Goal: Task Accomplishment & Management: Complete application form

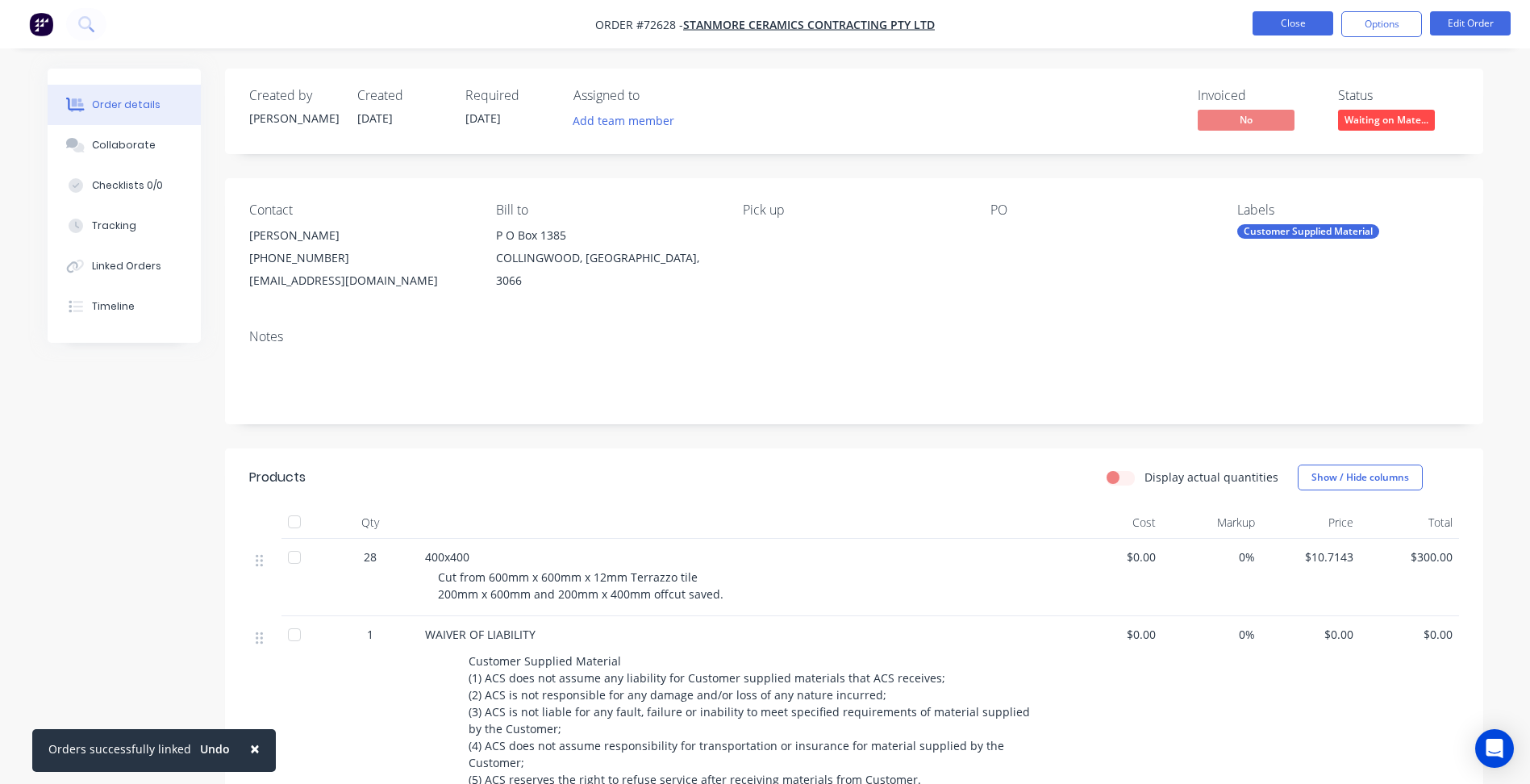
click at [1283, 35] on button "Close" at bounding box center [1293, 23] width 80 height 24
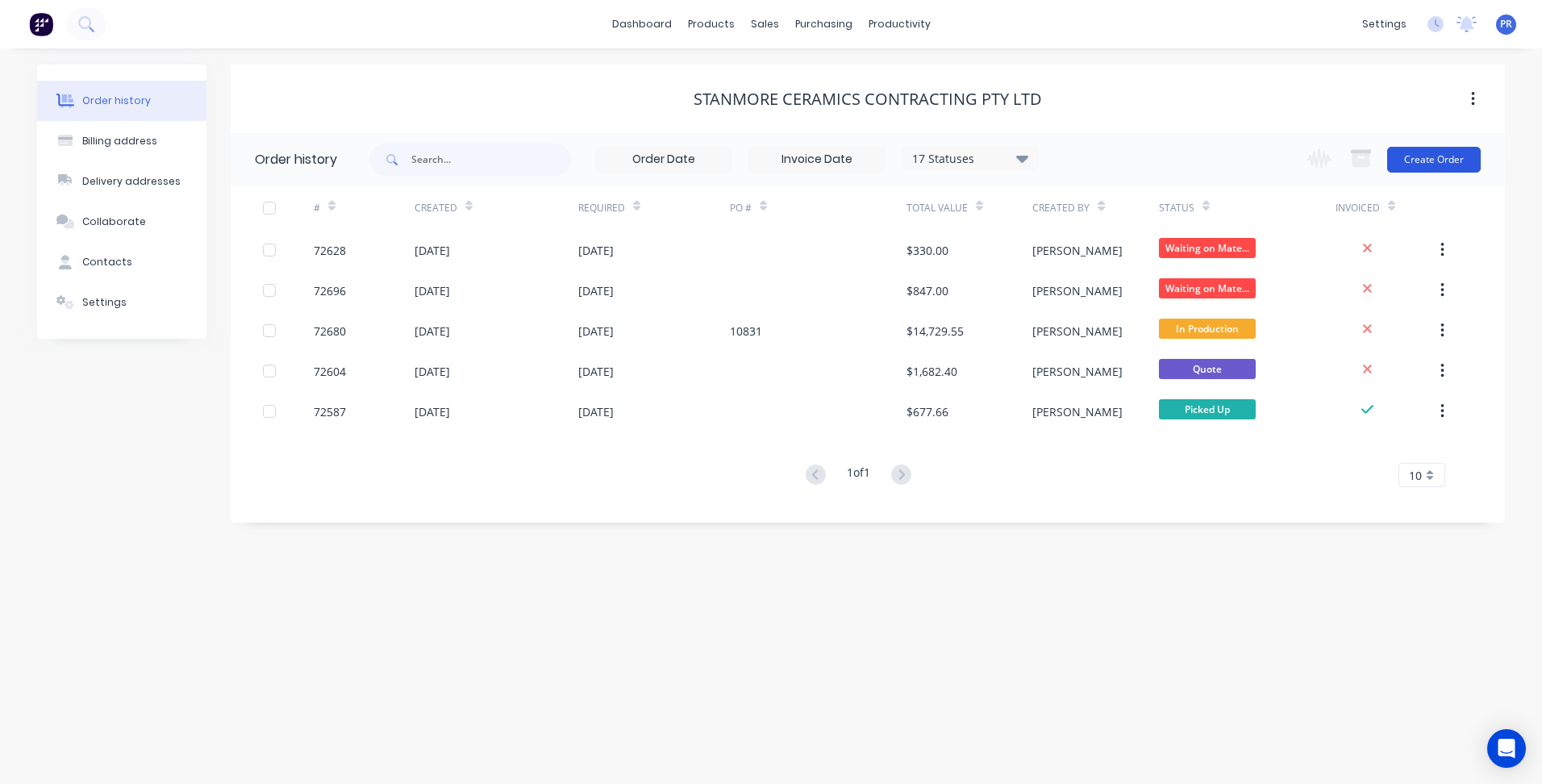
click at [1402, 166] on button "Create Order" at bounding box center [1434, 160] width 93 height 26
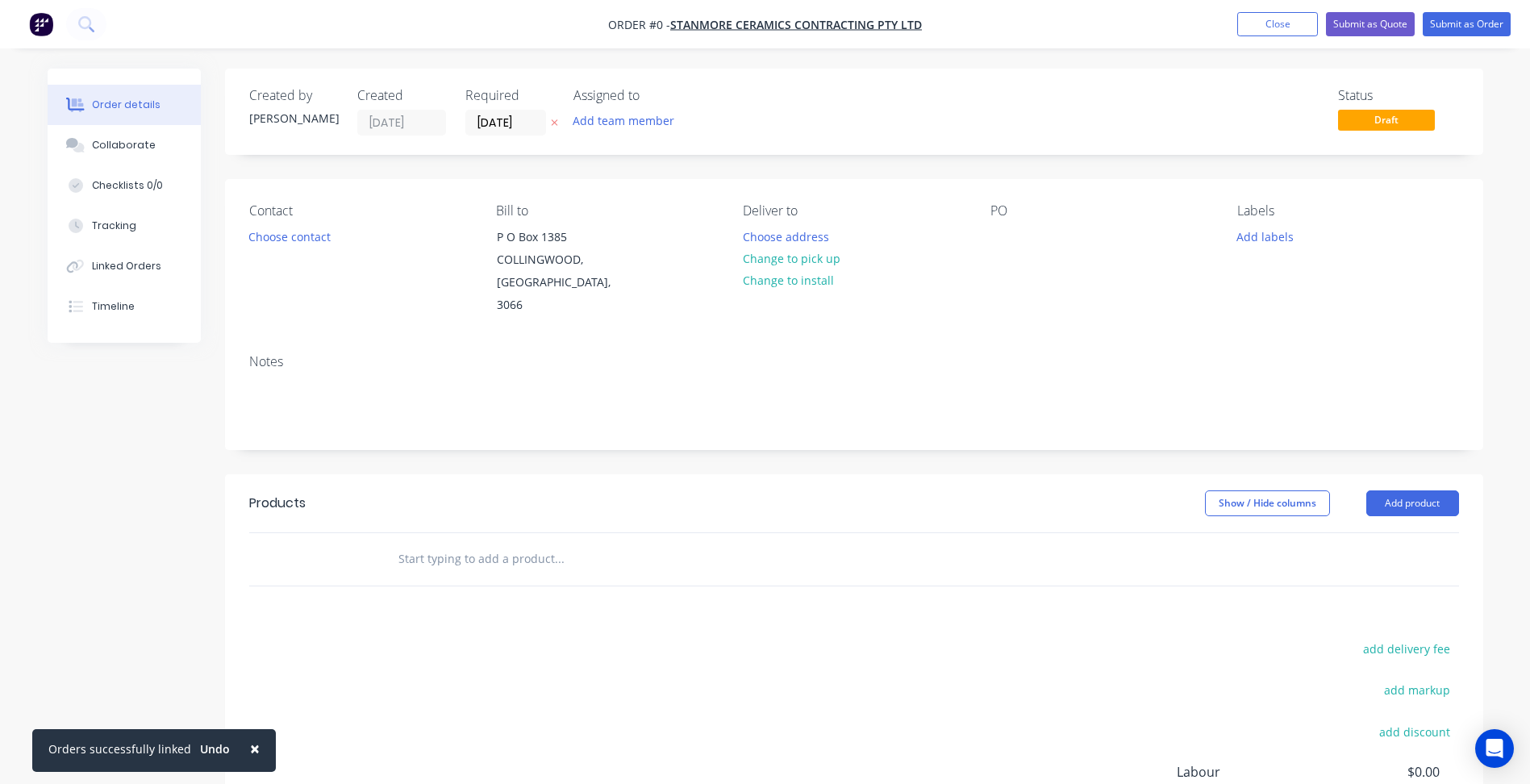
click at [1405, 493] on header "Products Show / Hide columns Add product" at bounding box center [854, 503] width 1259 height 58
click at [1271, 29] on button "Close" at bounding box center [1278, 24] width 80 height 24
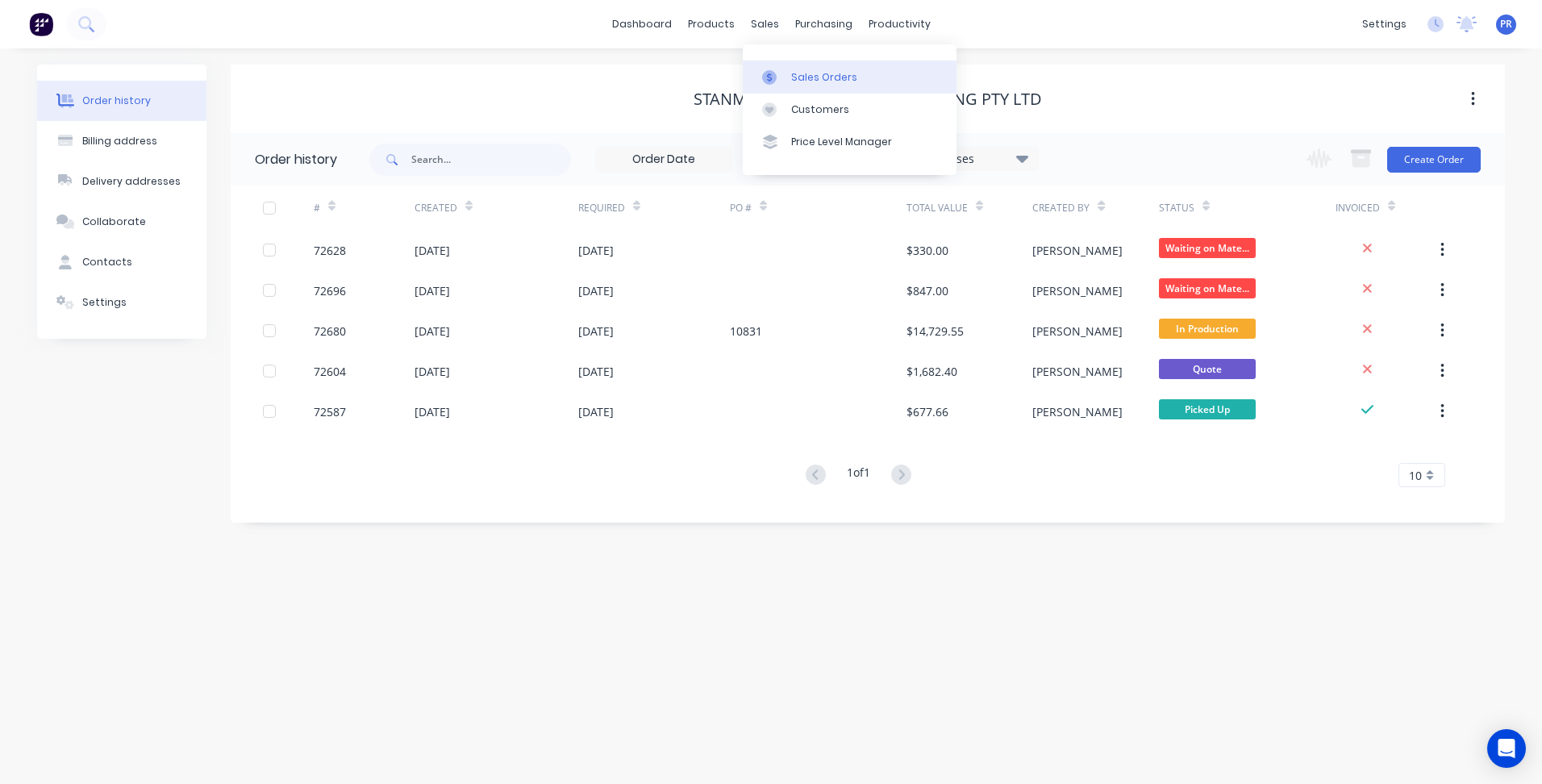
click at [801, 80] on div "Sales Orders" at bounding box center [824, 78] width 66 height 15
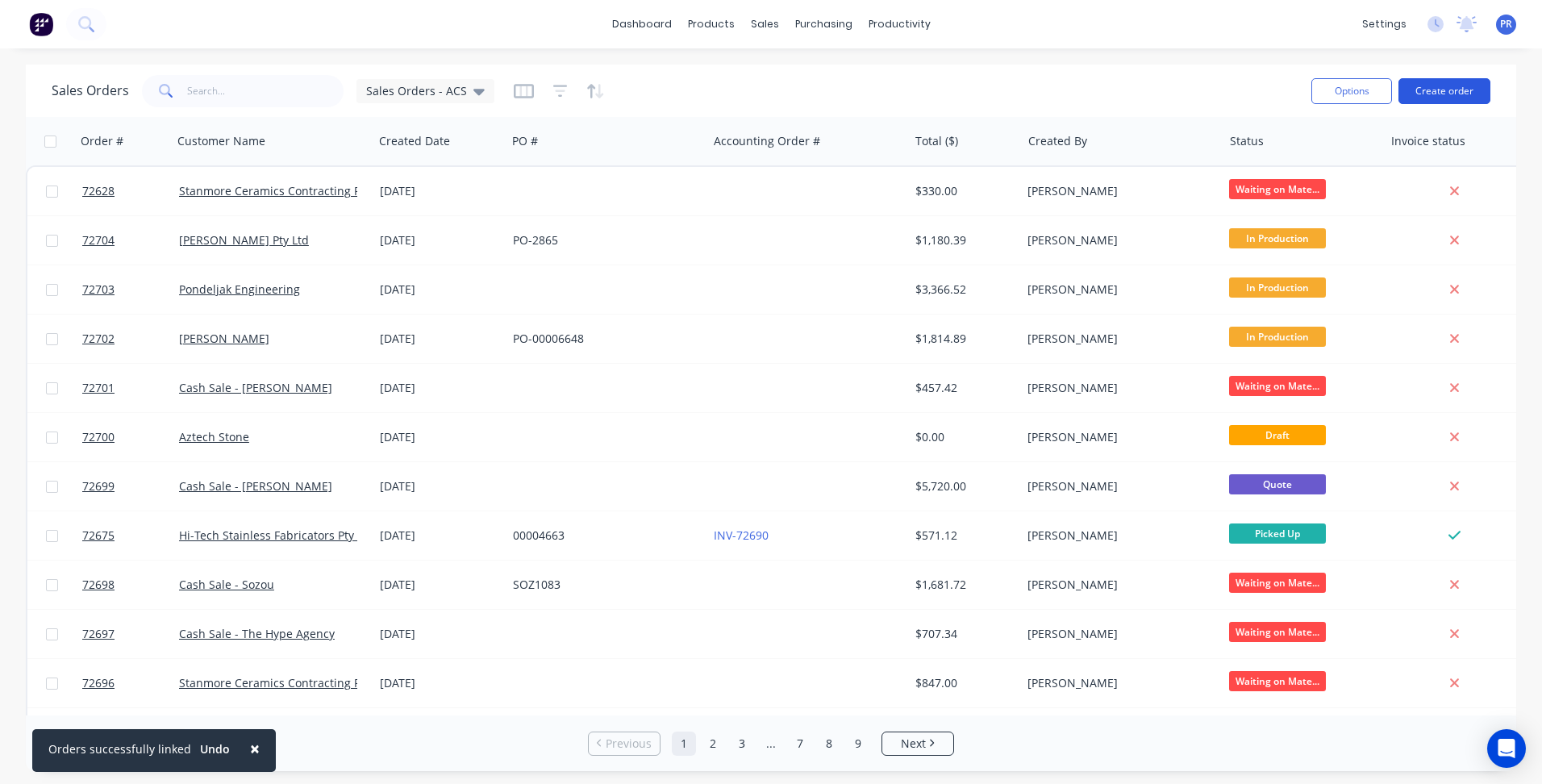
click at [1420, 89] on button "Create order" at bounding box center [1444, 91] width 92 height 26
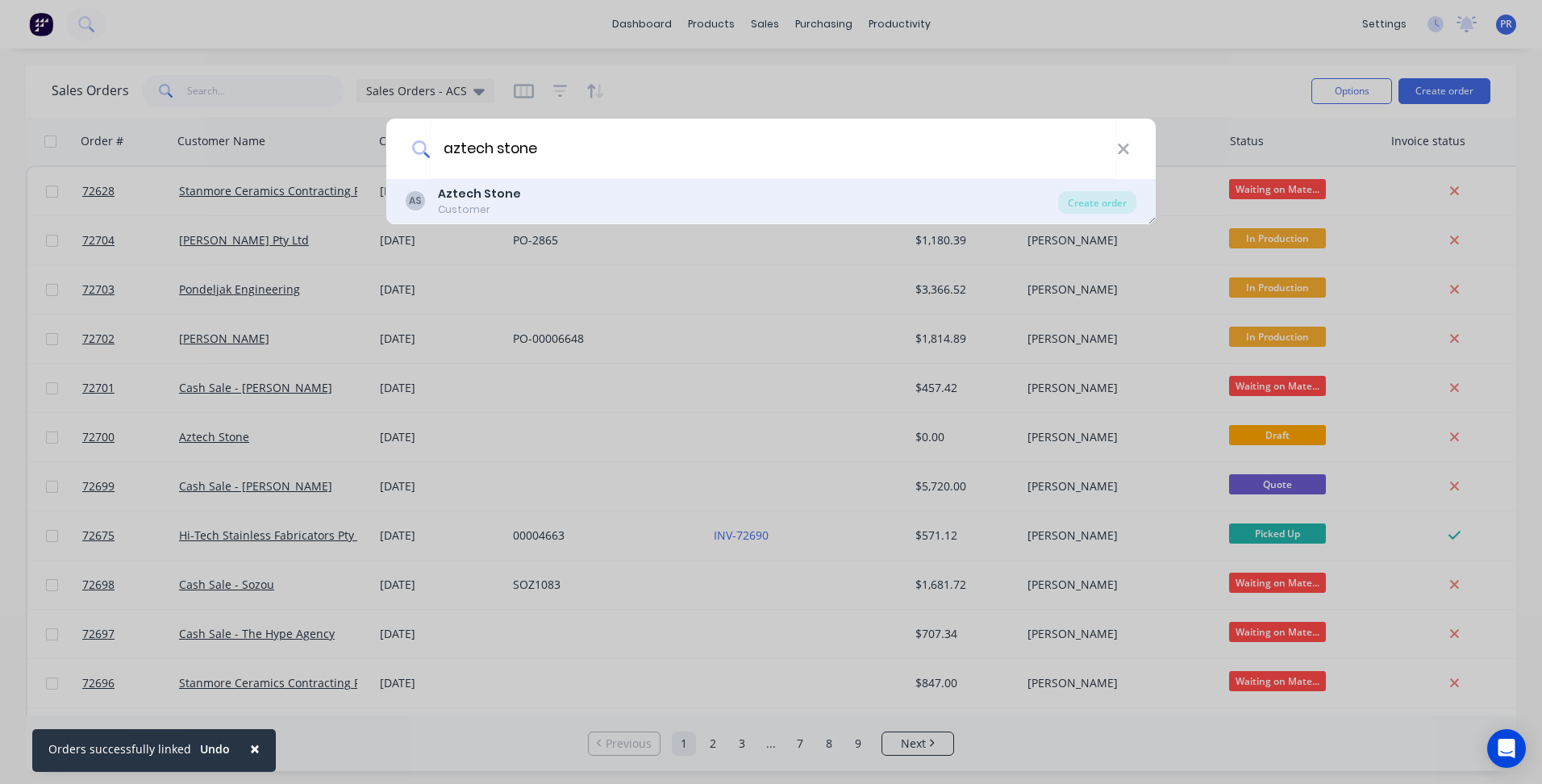
type input "aztech stone"
click at [506, 193] on b "Aztech Stone" at bounding box center [479, 194] width 83 height 16
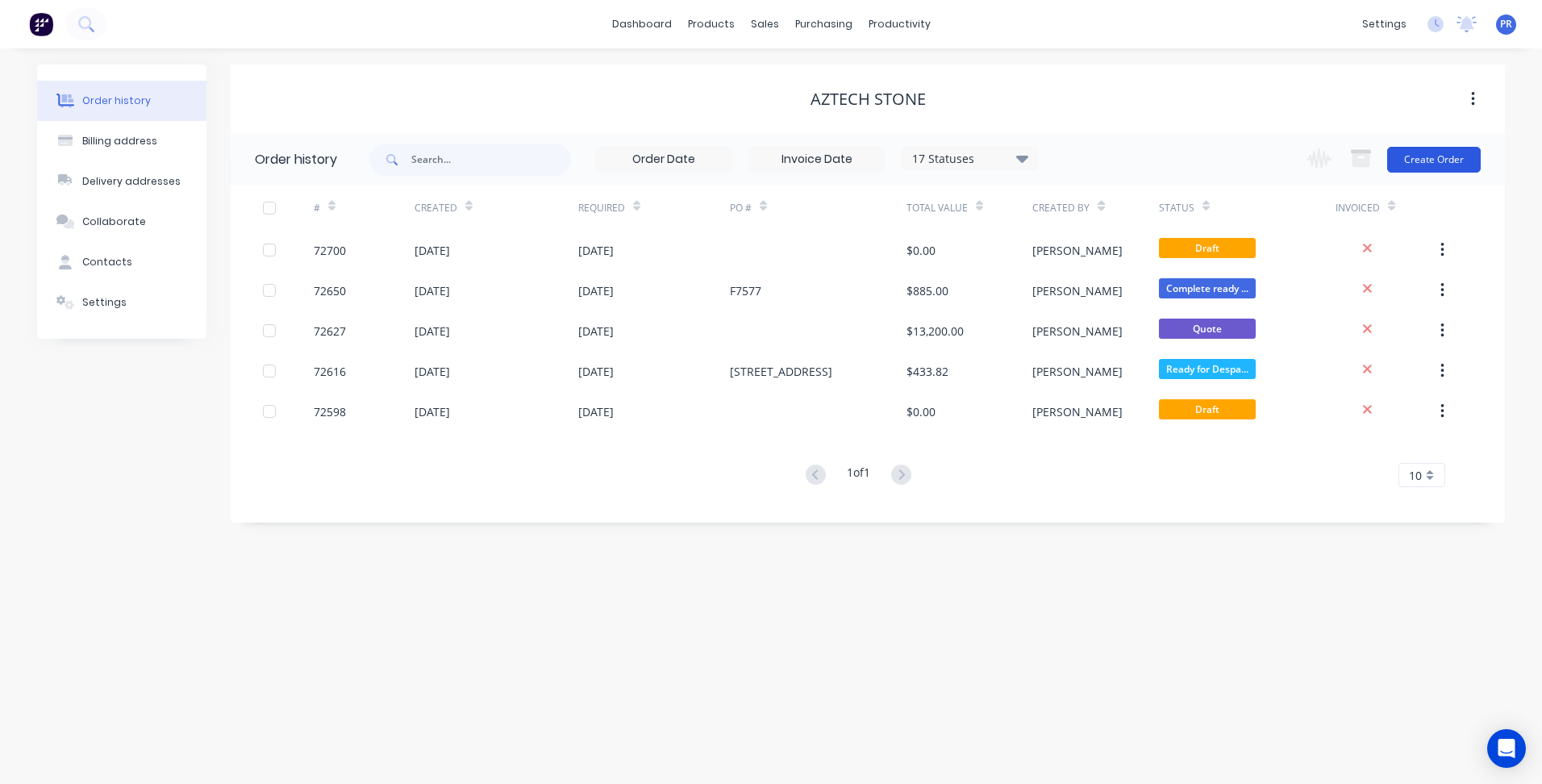
click at [1405, 154] on button "Create Order" at bounding box center [1434, 160] width 93 height 26
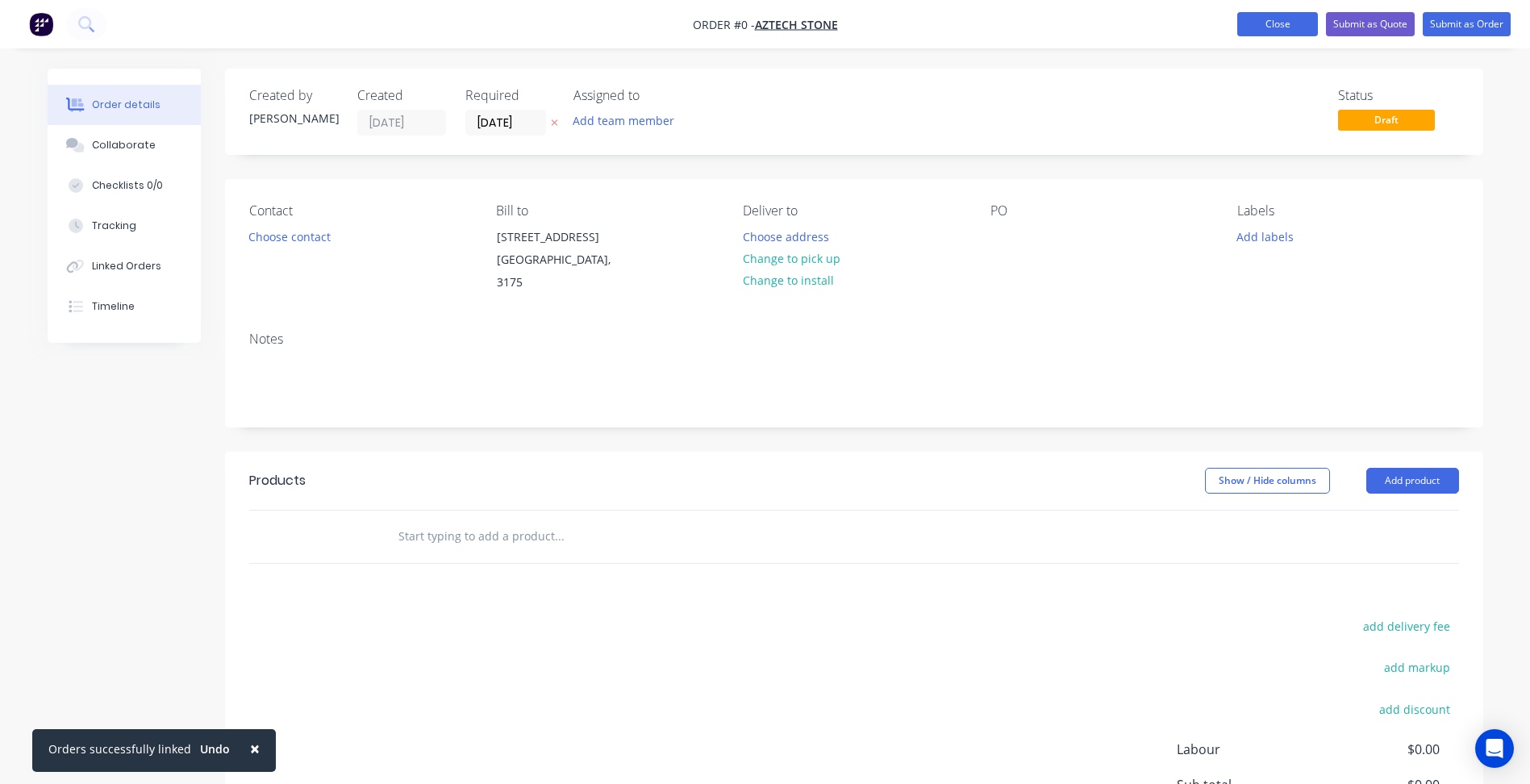
click at [1265, 17] on button "Close" at bounding box center [1278, 24] width 80 height 24
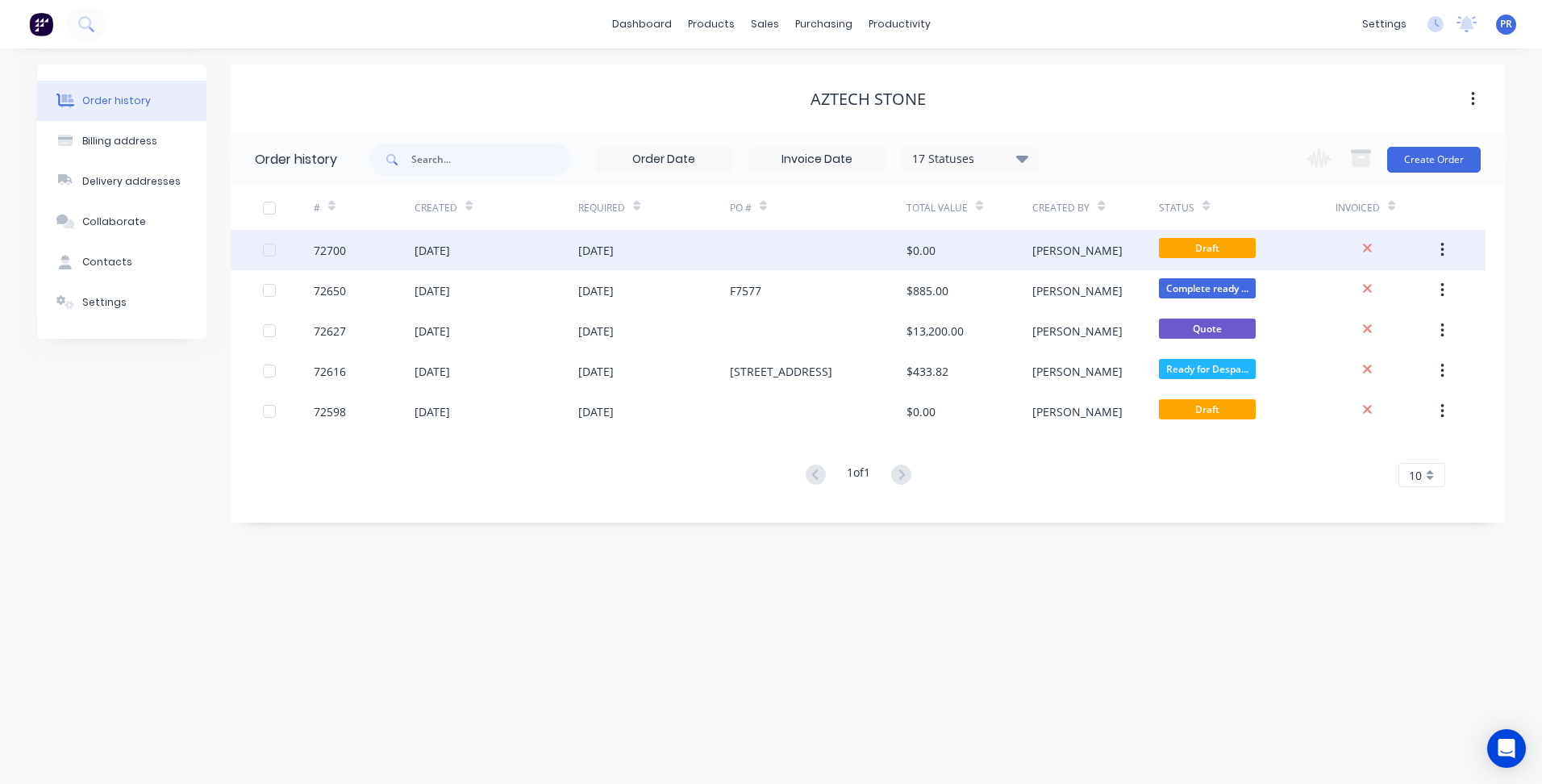
click at [972, 248] on div "$0.00" at bounding box center [970, 250] width 126 height 40
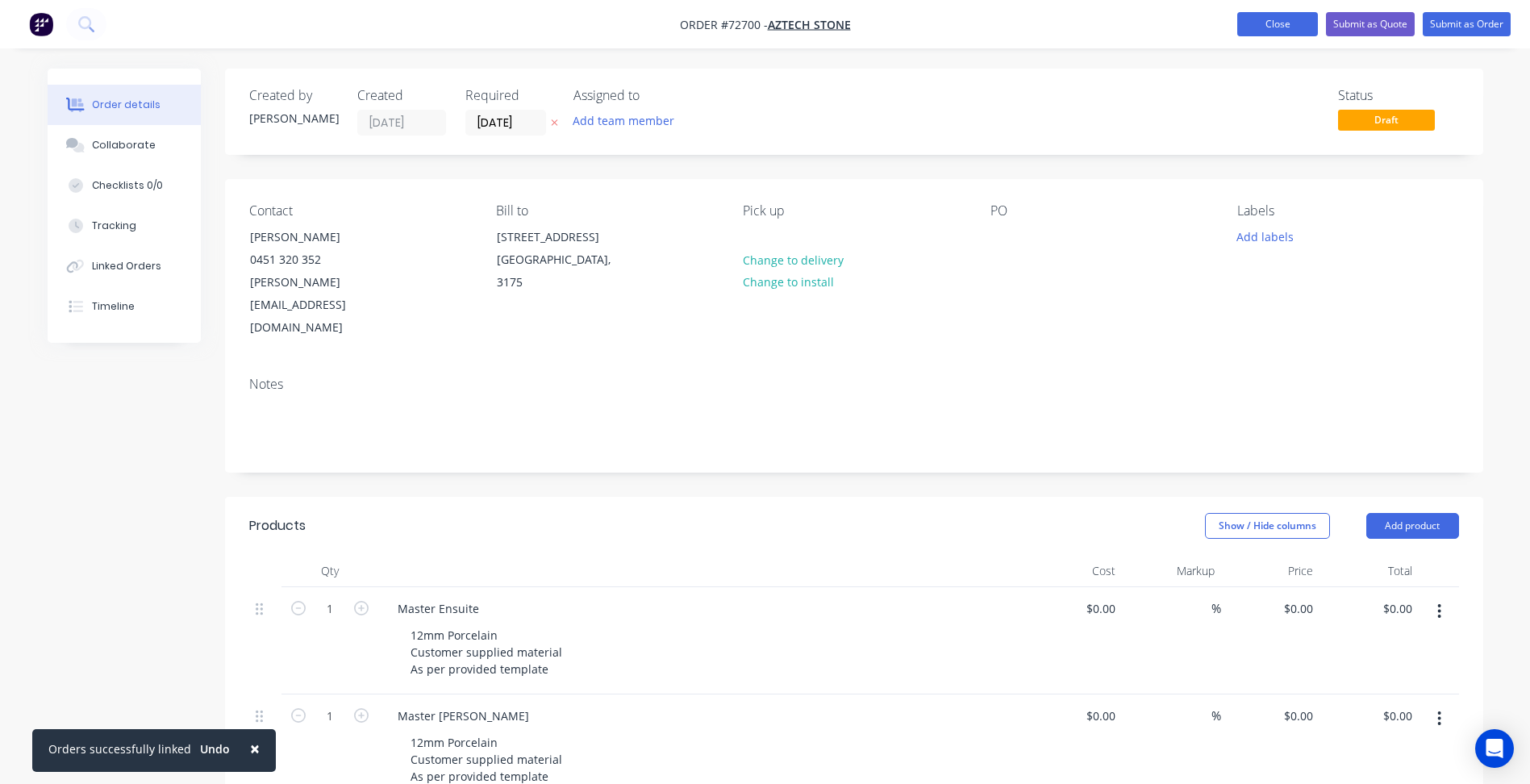
click at [1267, 22] on button "Close" at bounding box center [1278, 24] width 80 height 24
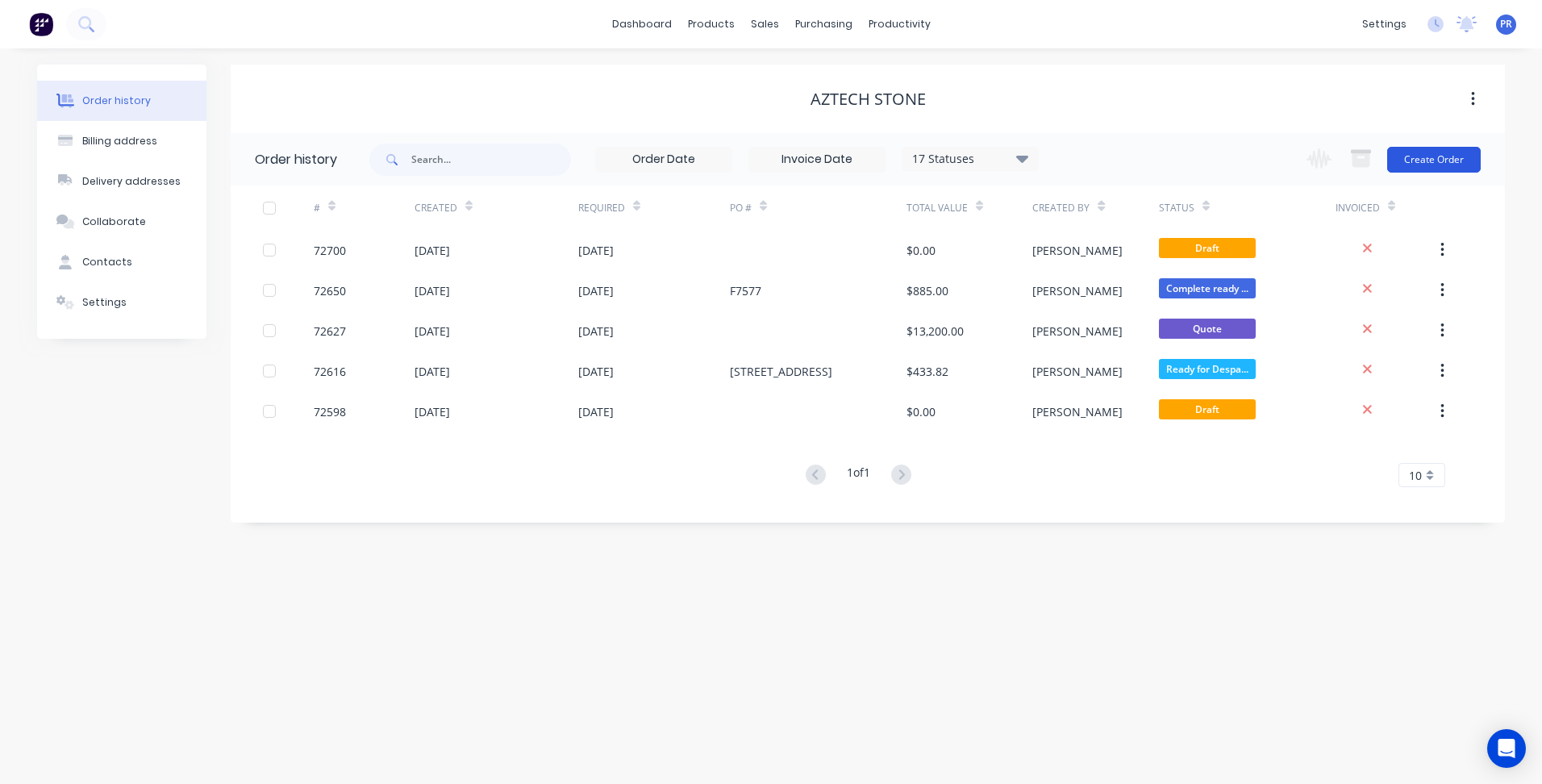
click at [1427, 169] on button "Create Order" at bounding box center [1434, 160] width 93 height 26
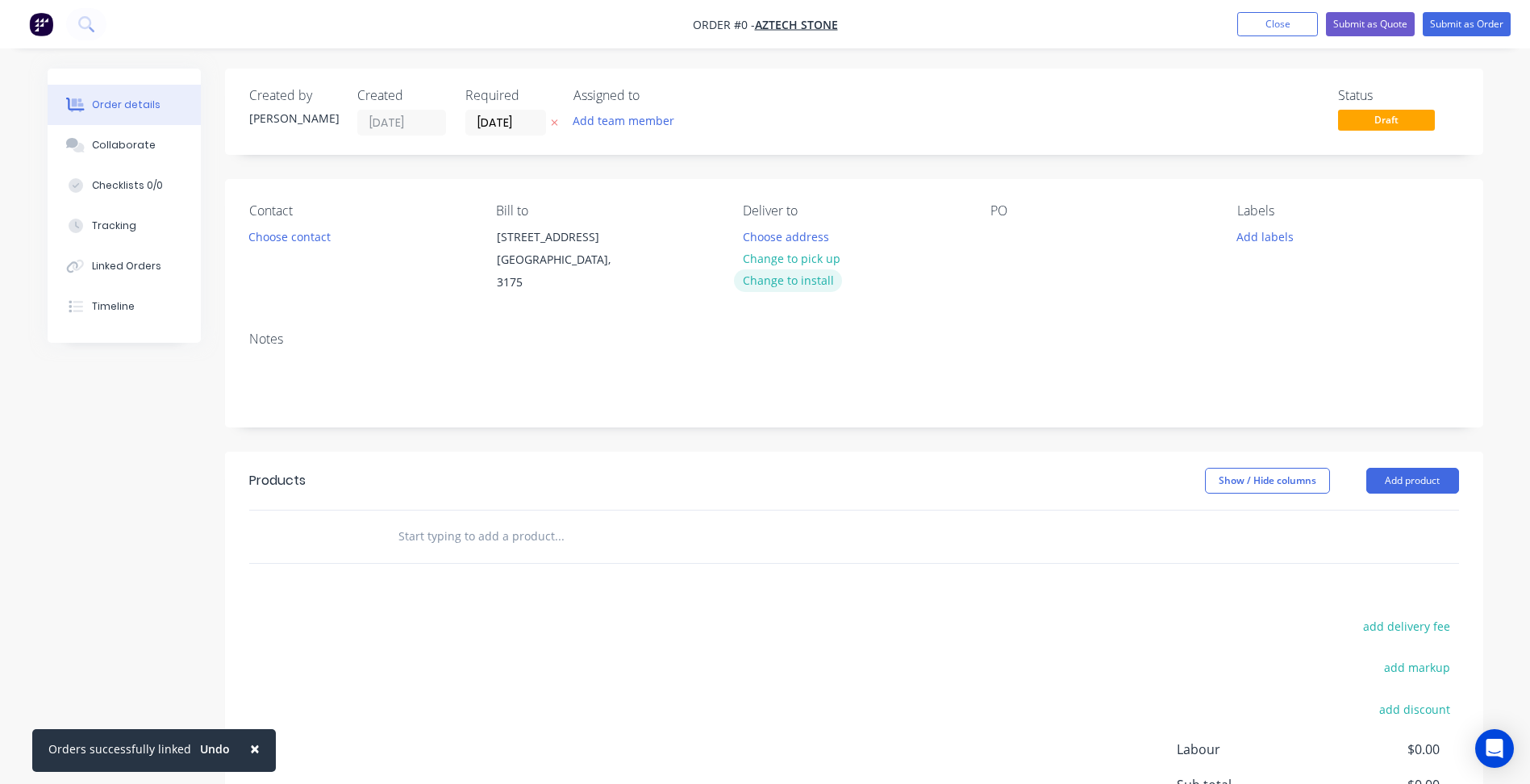
click at [803, 270] on button "Change to install" at bounding box center [788, 281] width 108 height 22
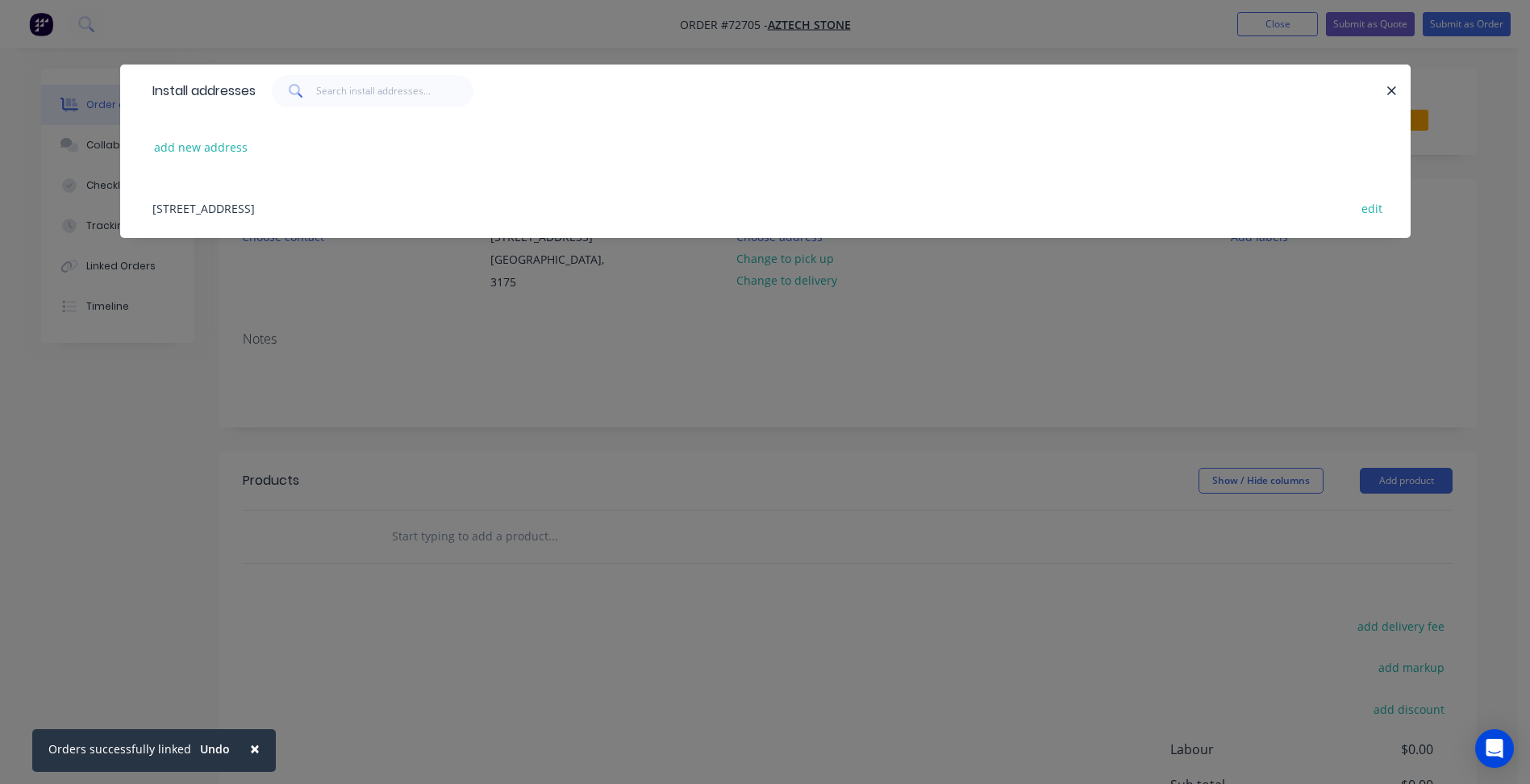
click at [756, 364] on div "Install addresses add new address [STREET_ADDRESS] edit" at bounding box center [765, 392] width 1530 height 784
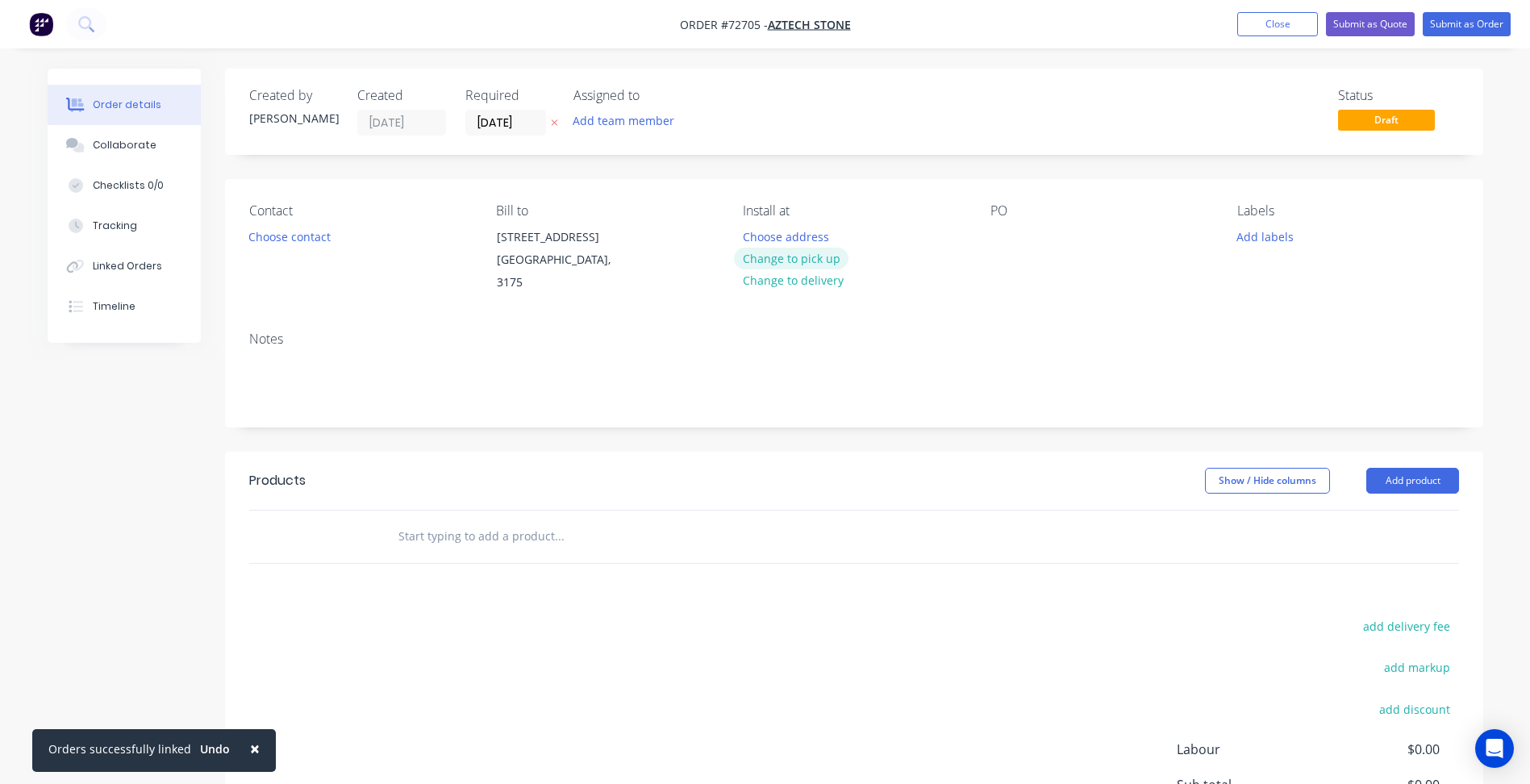
click at [800, 256] on button "Change to pick up" at bounding box center [791, 259] width 114 height 22
click at [307, 237] on button "Choose contact" at bounding box center [289, 236] width 100 height 22
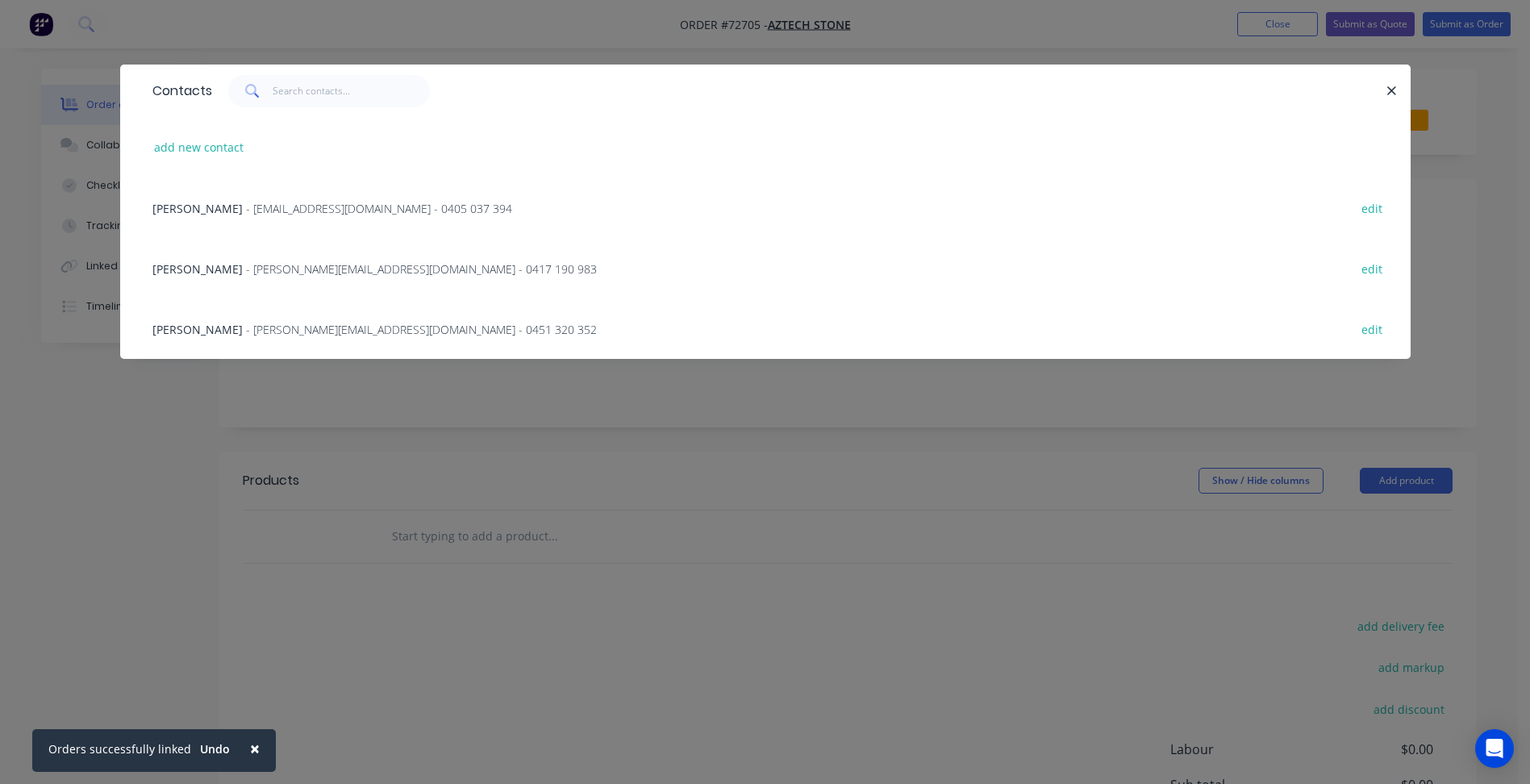
click at [253, 209] on span "- [EMAIL_ADDRESS][DOMAIN_NAME] - 0405 037 394" at bounding box center [378, 208] width 266 height 16
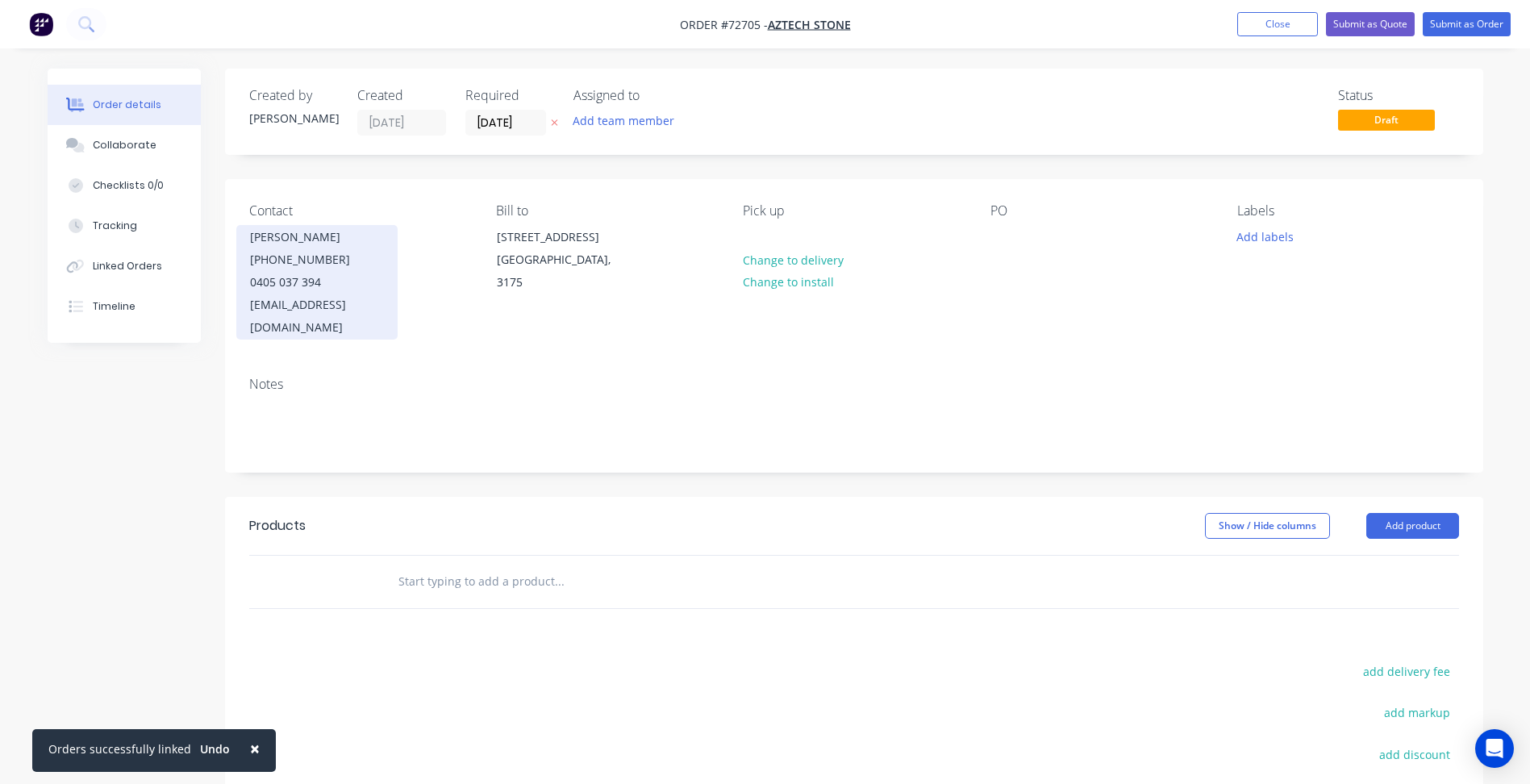
click at [295, 252] on div "[PHONE_NUMBER]" at bounding box center [317, 260] width 134 height 23
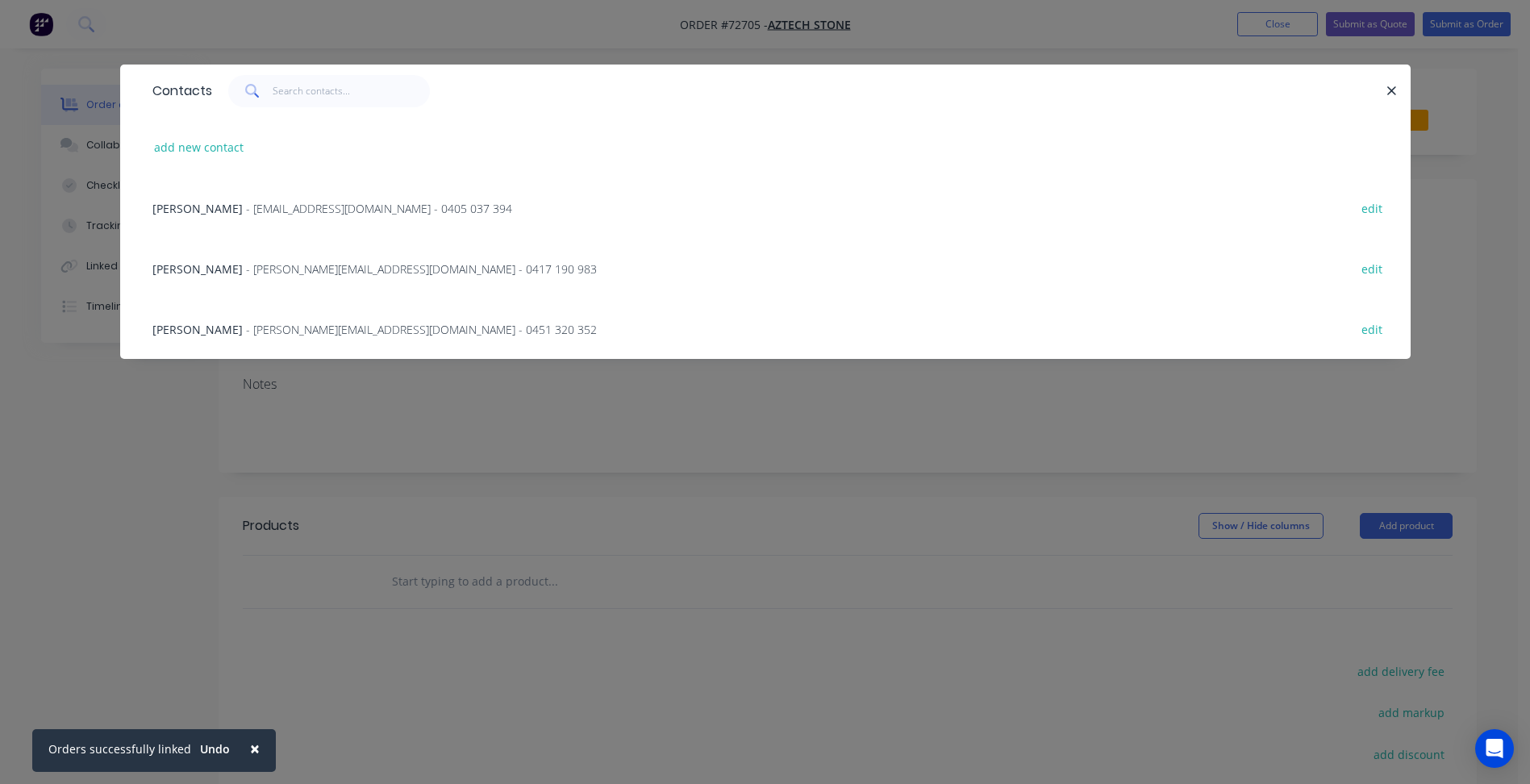
click at [256, 319] on div "[PERSON_NAME] - [PERSON_NAME][EMAIL_ADDRESS][DOMAIN_NAME] - 0451 320 352 edit" at bounding box center [765, 329] width 1242 height 60
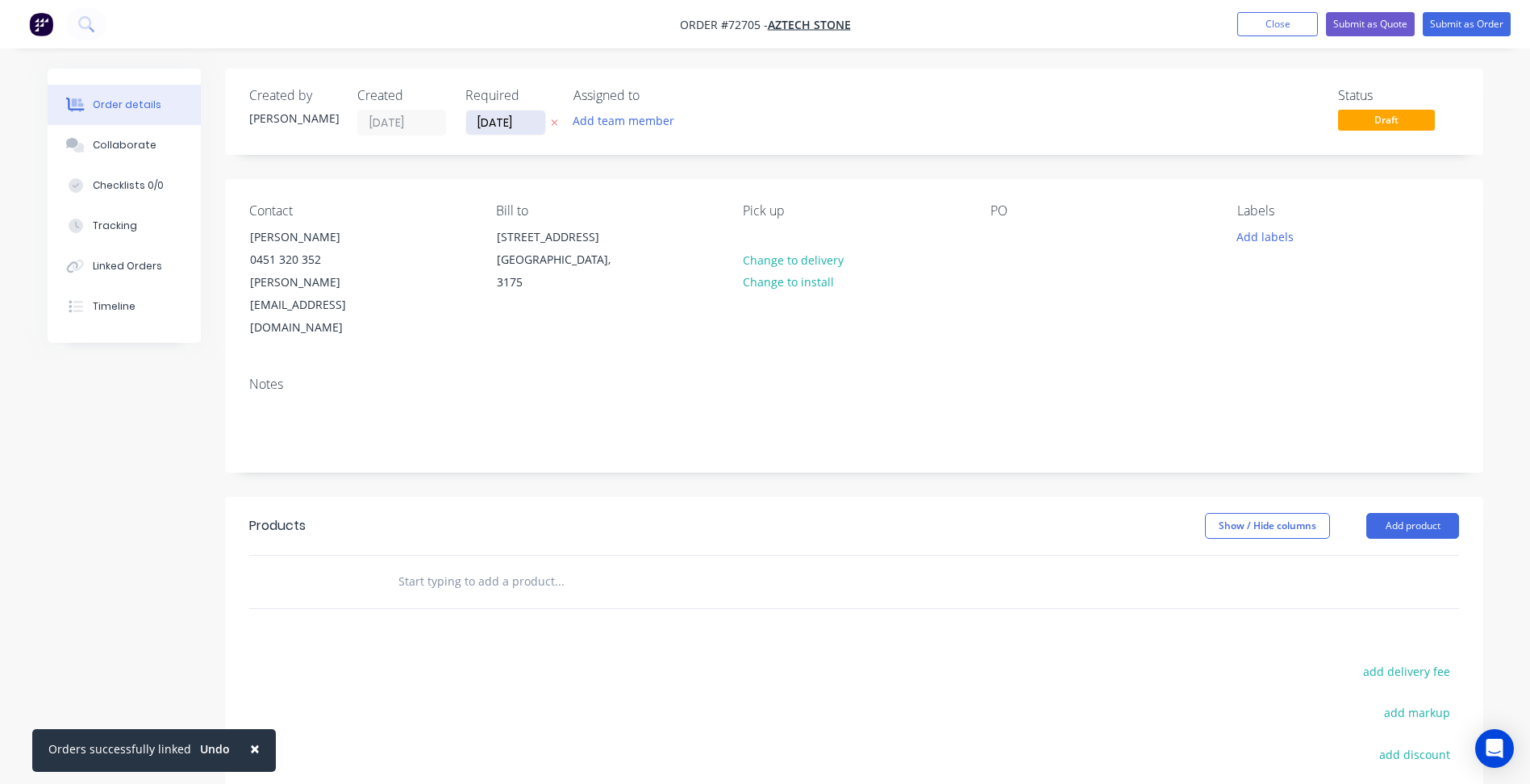
click at [512, 120] on input "[DATE]" at bounding box center [505, 122] width 79 height 24
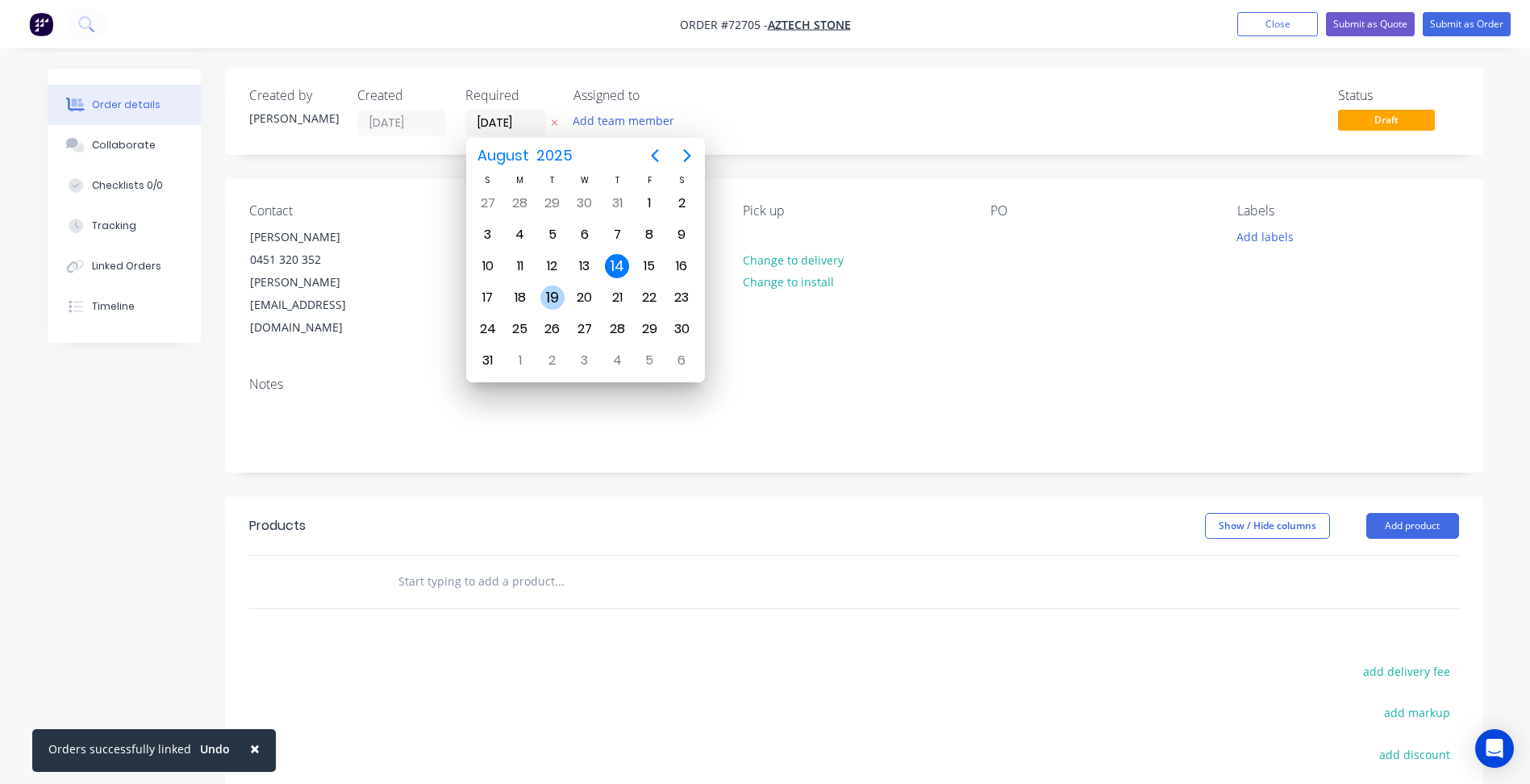
click at [542, 294] on div "19" at bounding box center [552, 297] width 24 height 24
type input "[DATE]"
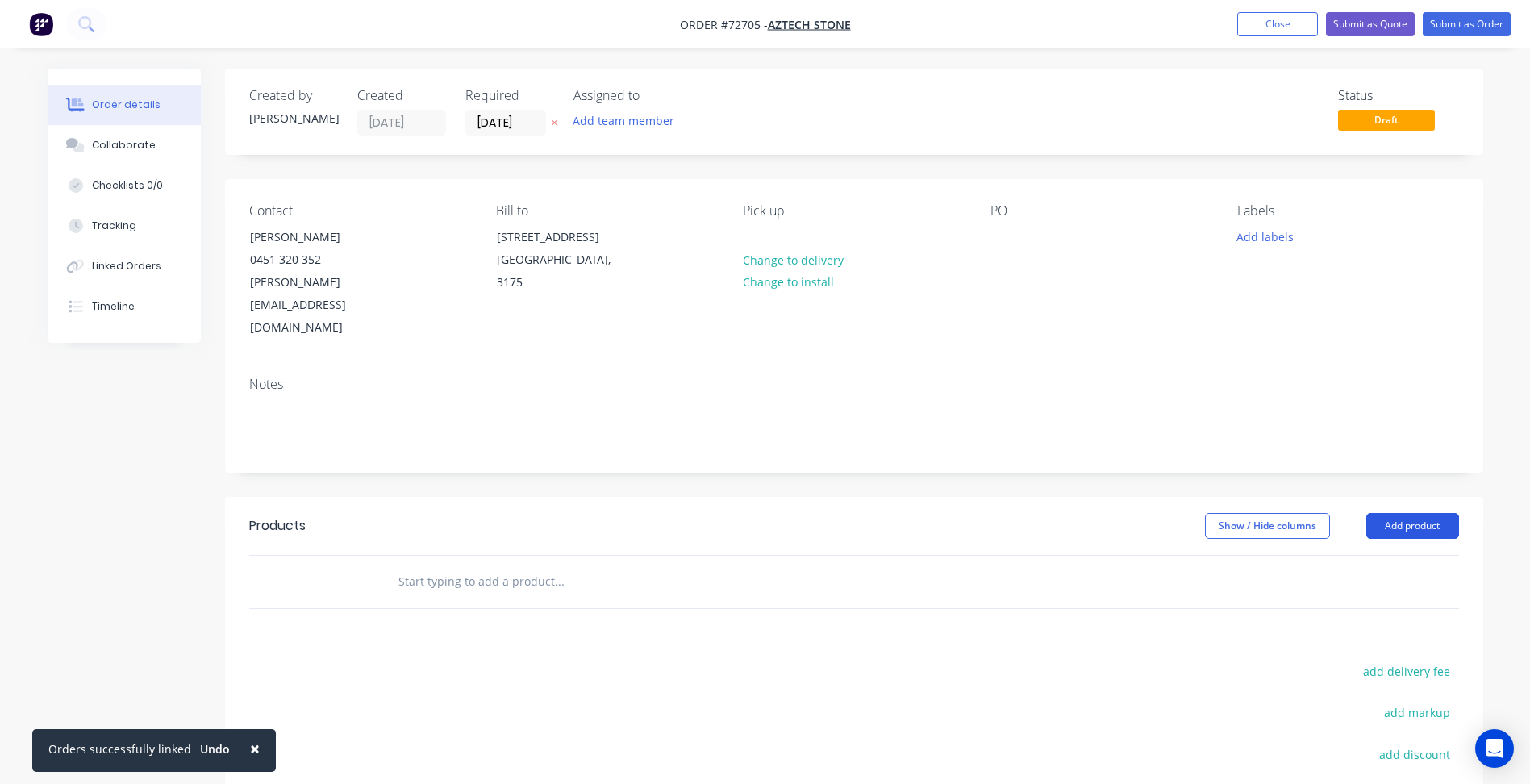
click at [1394, 513] on button "Add product" at bounding box center [1412, 525] width 92 height 26
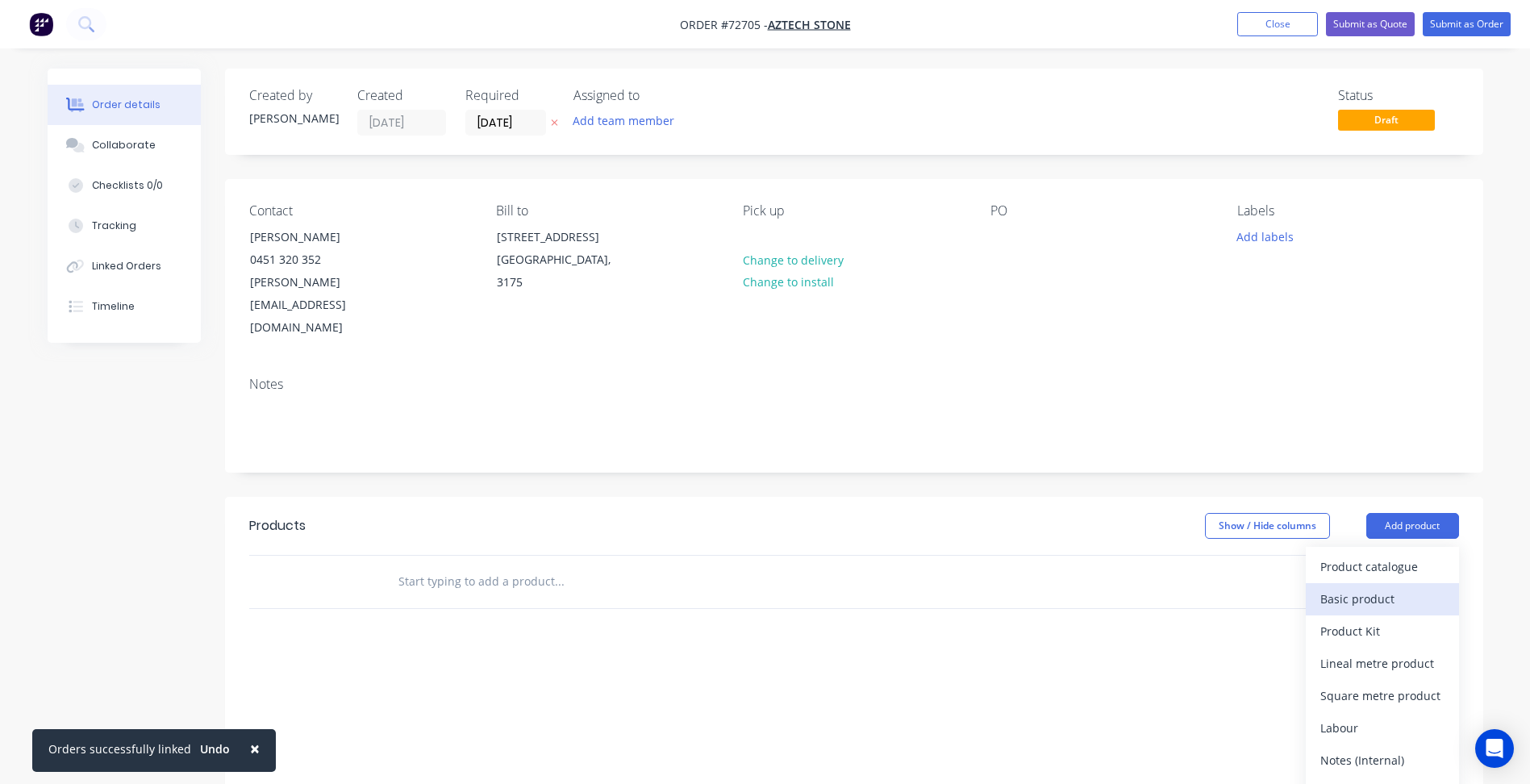
click at [1349, 587] on div "Basic product" at bounding box center [1383, 599] width 124 height 24
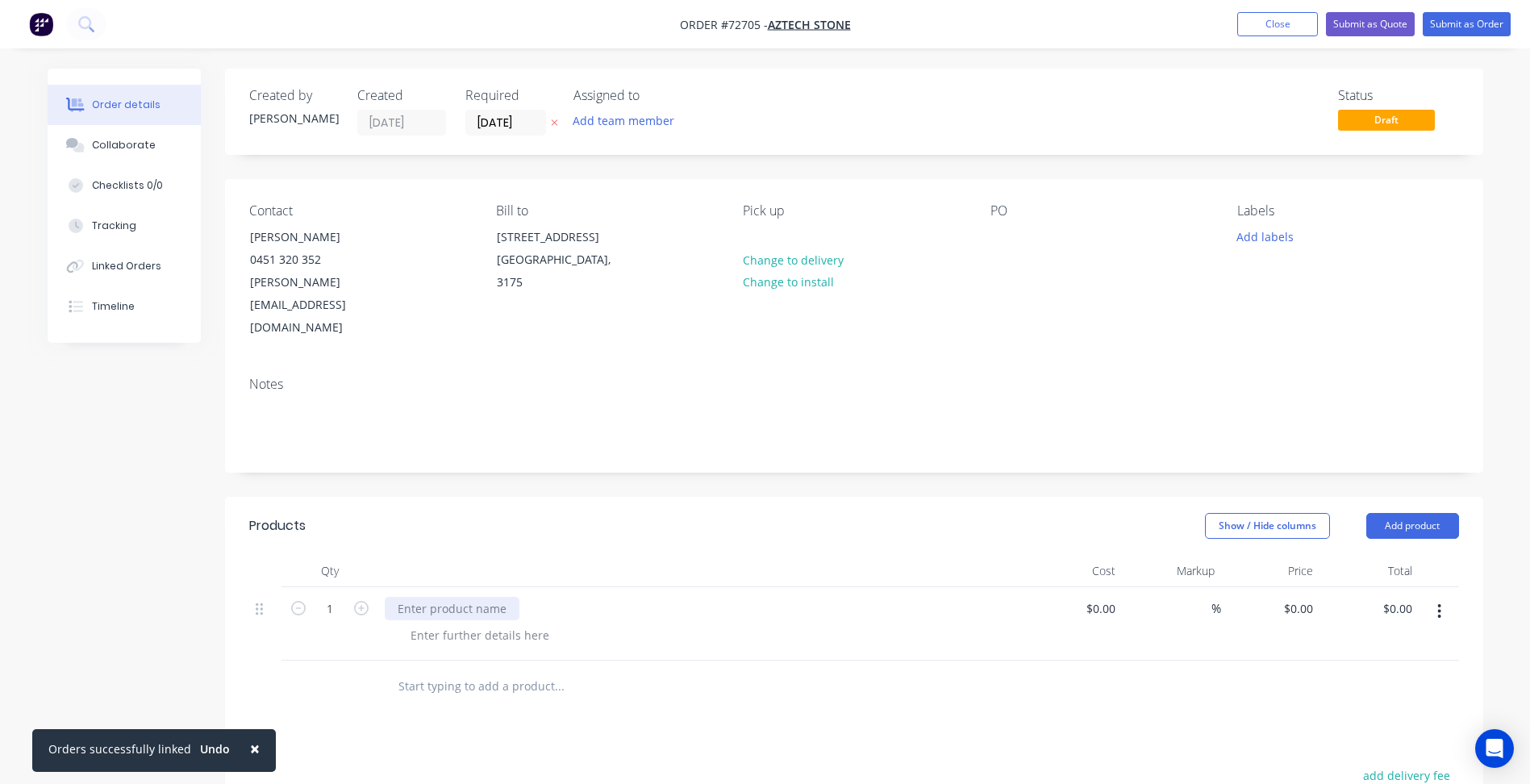
click at [515, 597] on div at bounding box center [452, 609] width 134 height 24
click at [518, 623] on div at bounding box center [480, 635] width 165 height 24
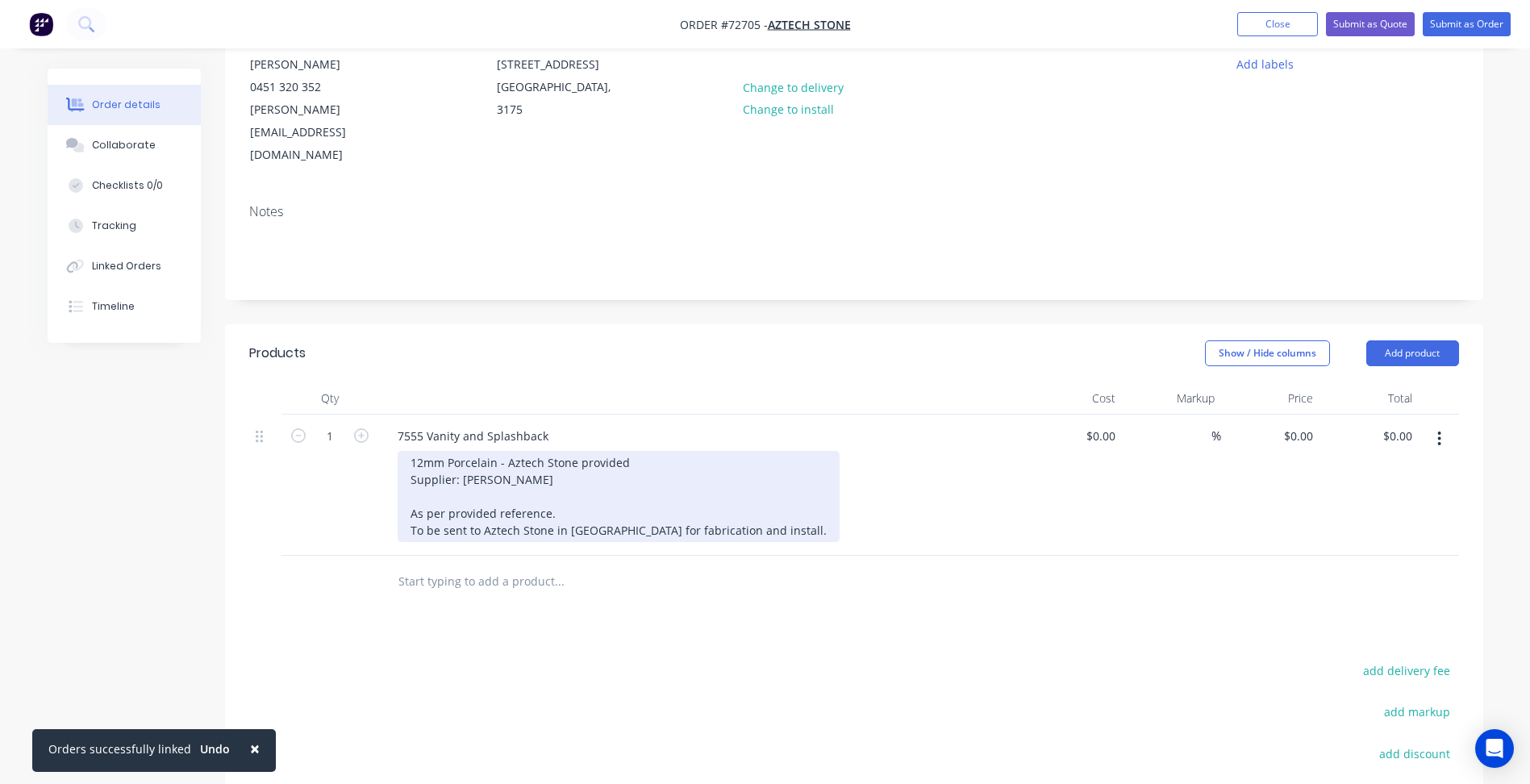
scroll to position [242, 0]
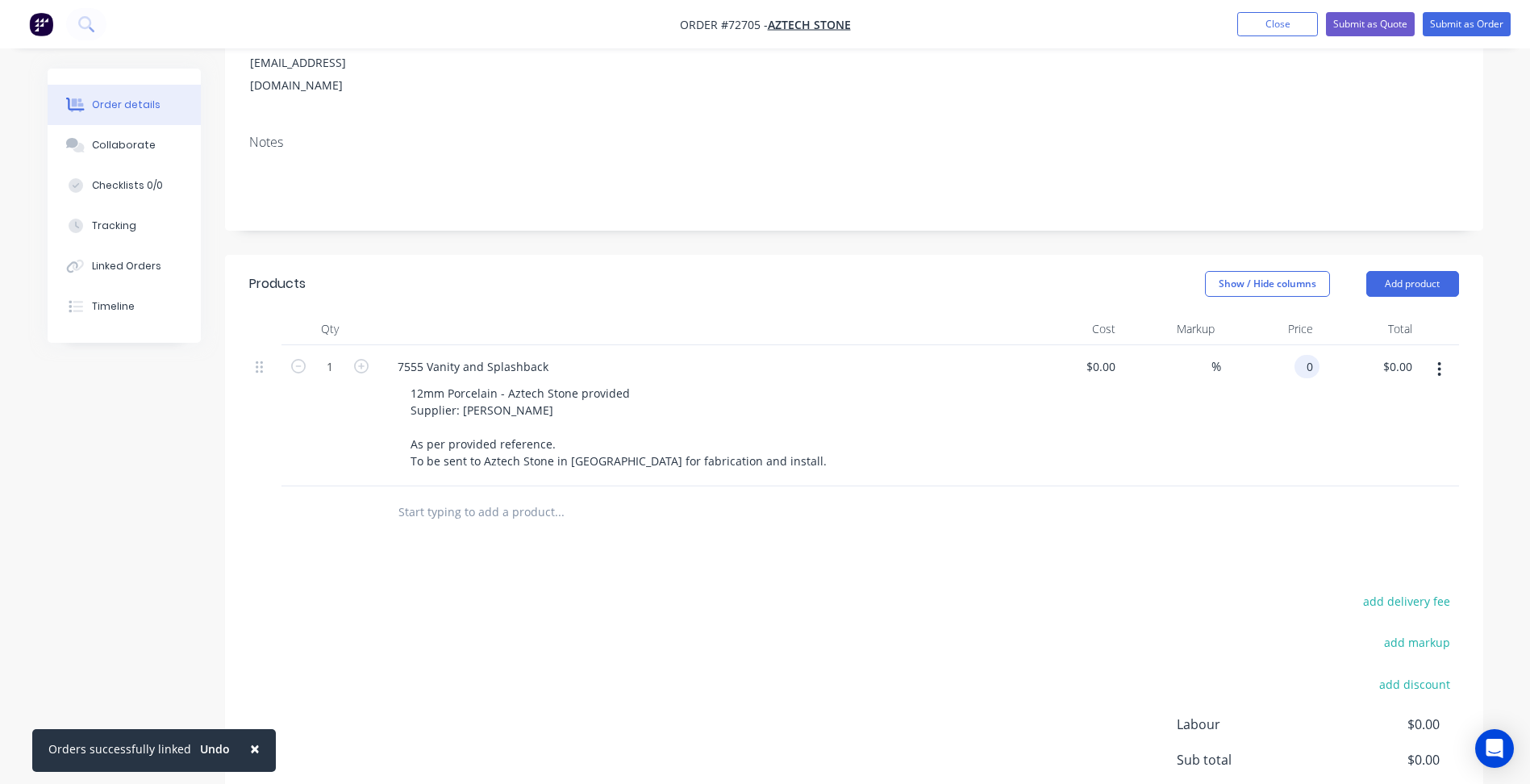
click at [1292, 345] on div "0 0" at bounding box center [1270, 416] width 100 height 141
type input "$454.74"
click at [753, 642] on div "add delivery fee add markup add discount Labour $0.00 Sub total $454.74 Margin …" at bounding box center [855, 746] width 1210 height 312
click at [1404, 271] on button "Add product" at bounding box center [1412, 284] width 92 height 26
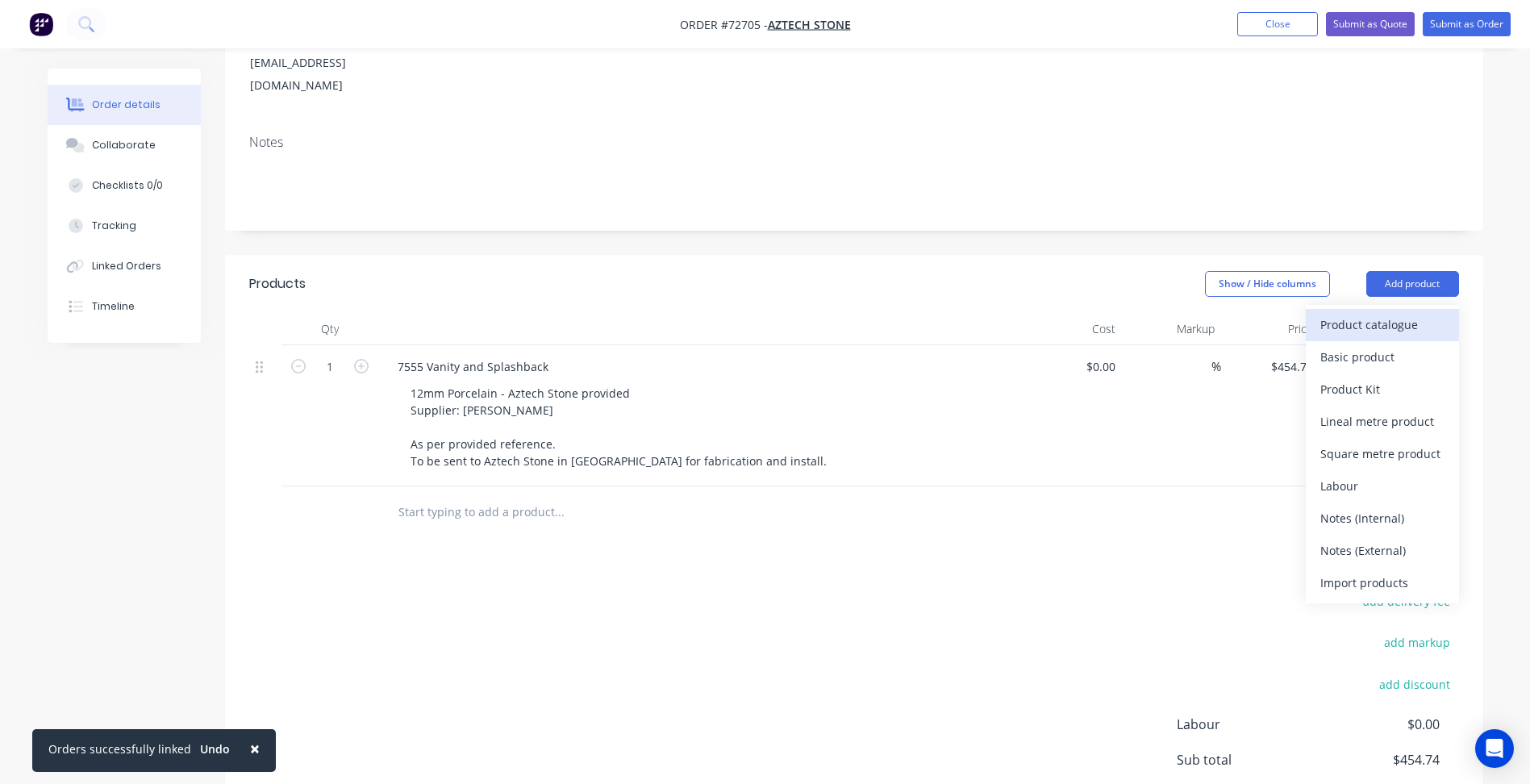
click at [1398, 313] on div "Product catalogue" at bounding box center [1383, 324] width 124 height 24
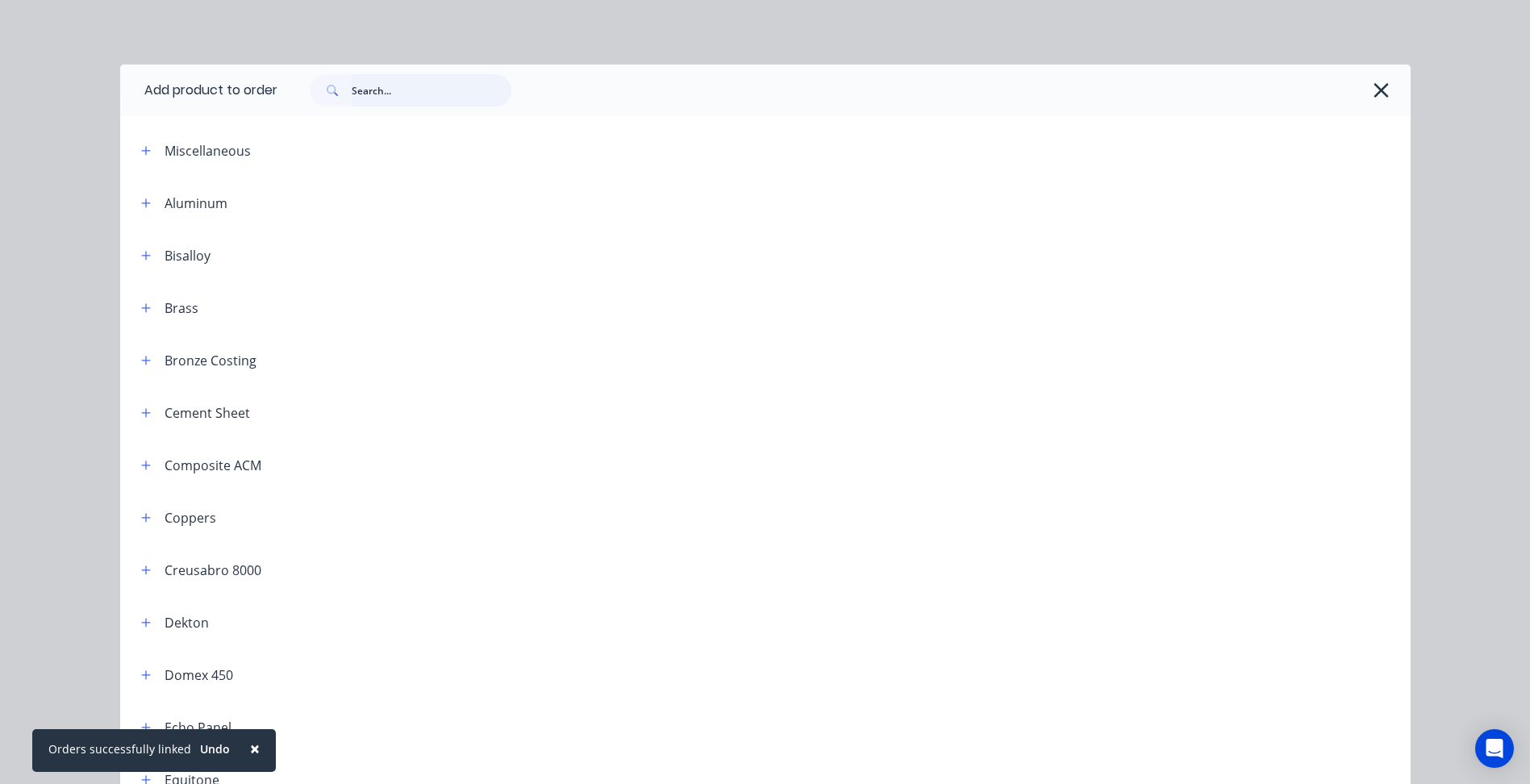
click at [436, 102] on input "text" at bounding box center [431, 90] width 160 height 32
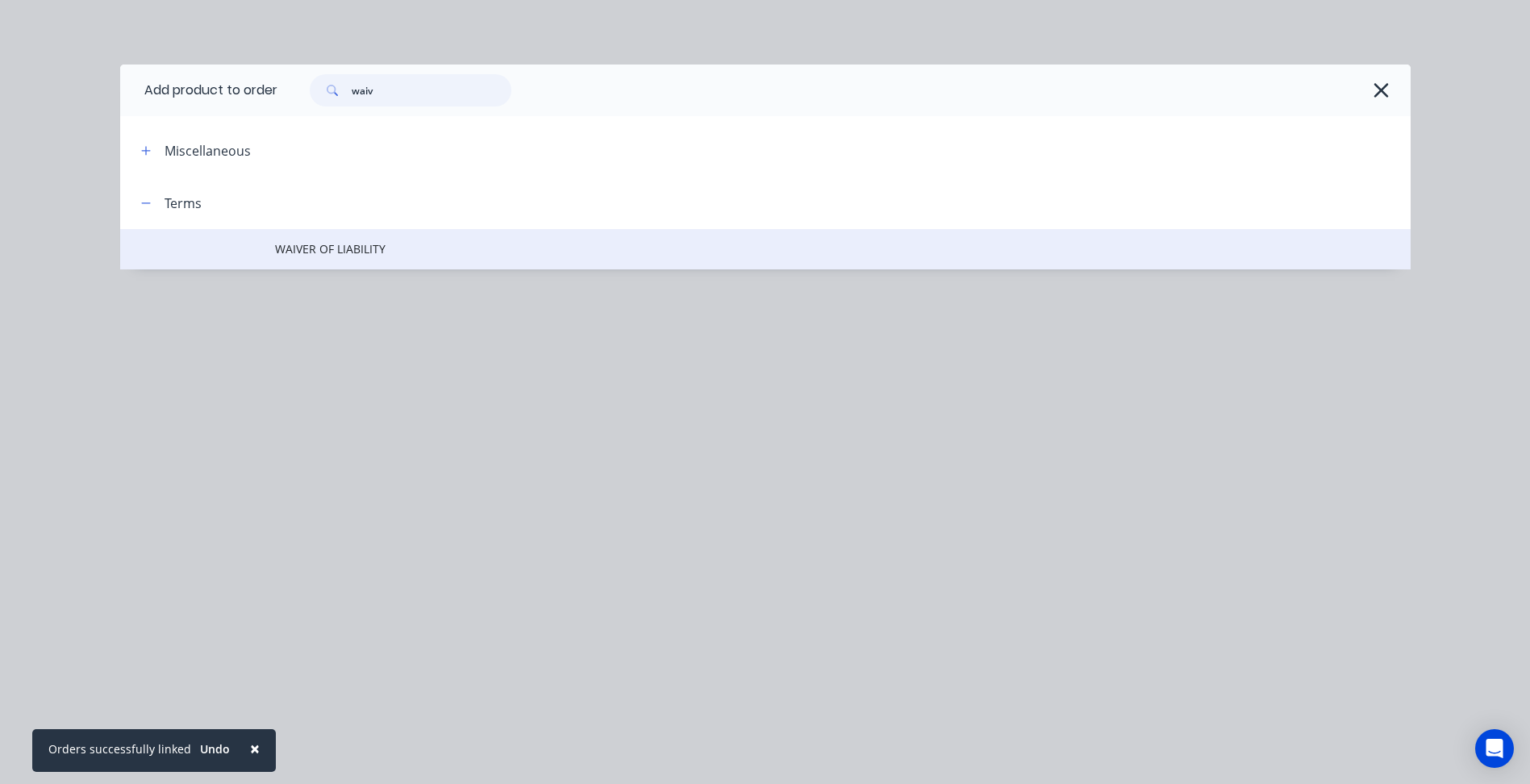
type input "waiv"
click at [351, 248] on span "WAIVER OF LIABILITY" at bounding box center [729, 249] width 908 height 17
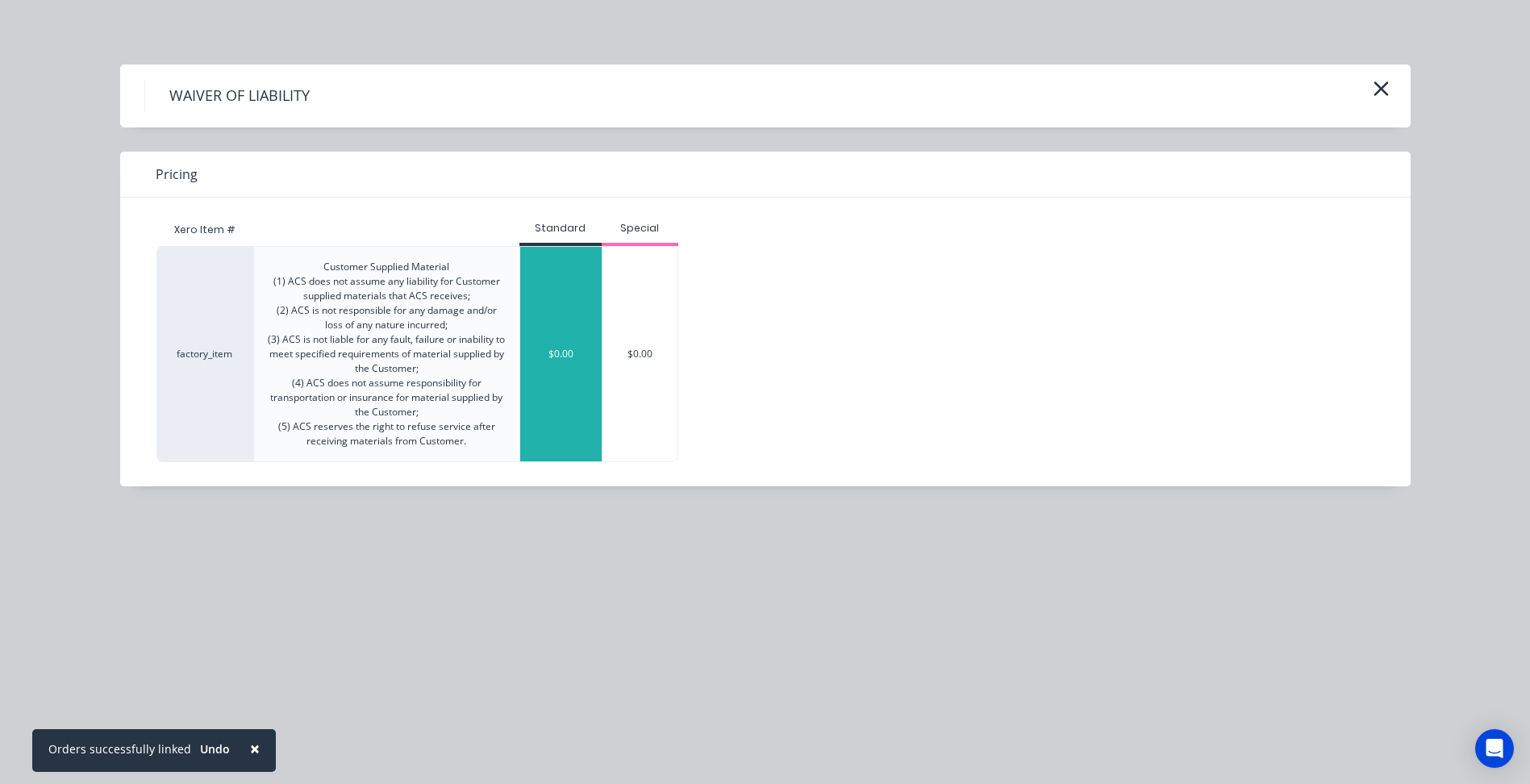
click at [570, 333] on div "$0.00" at bounding box center [560, 354] width 81 height 215
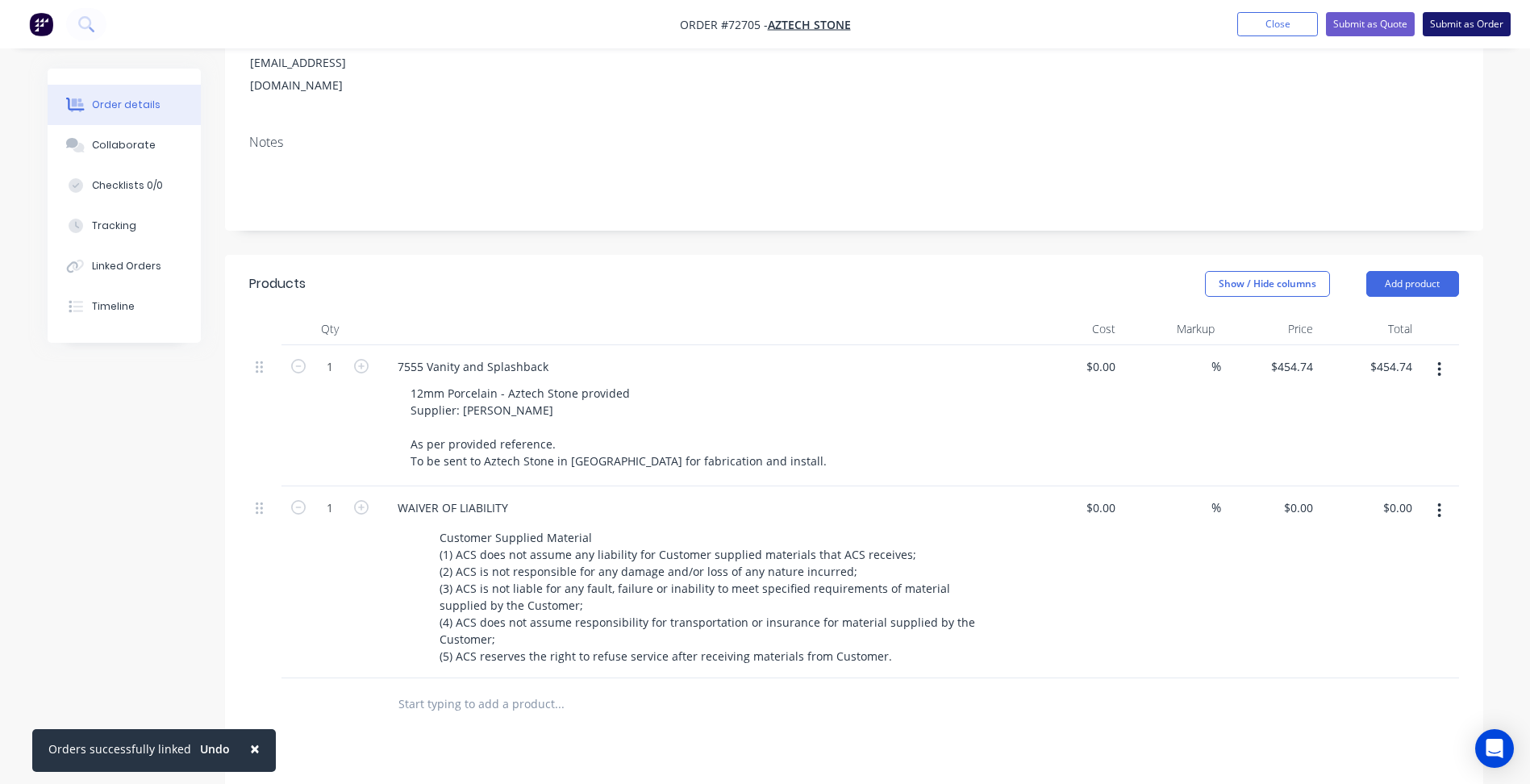
click at [1466, 21] on button "Submit as Order" at bounding box center [1467, 24] width 88 height 24
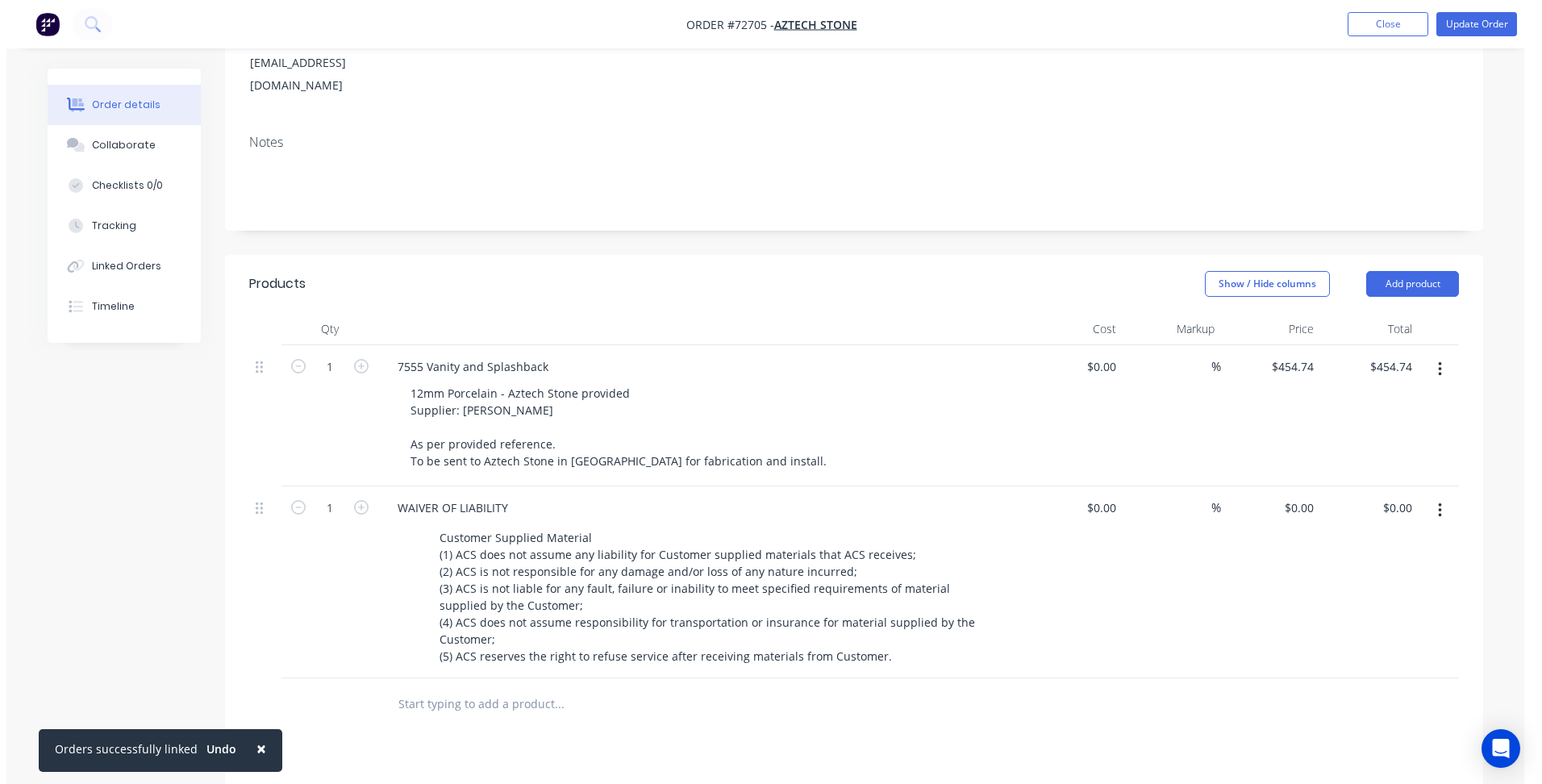
scroll to position [0, 0]
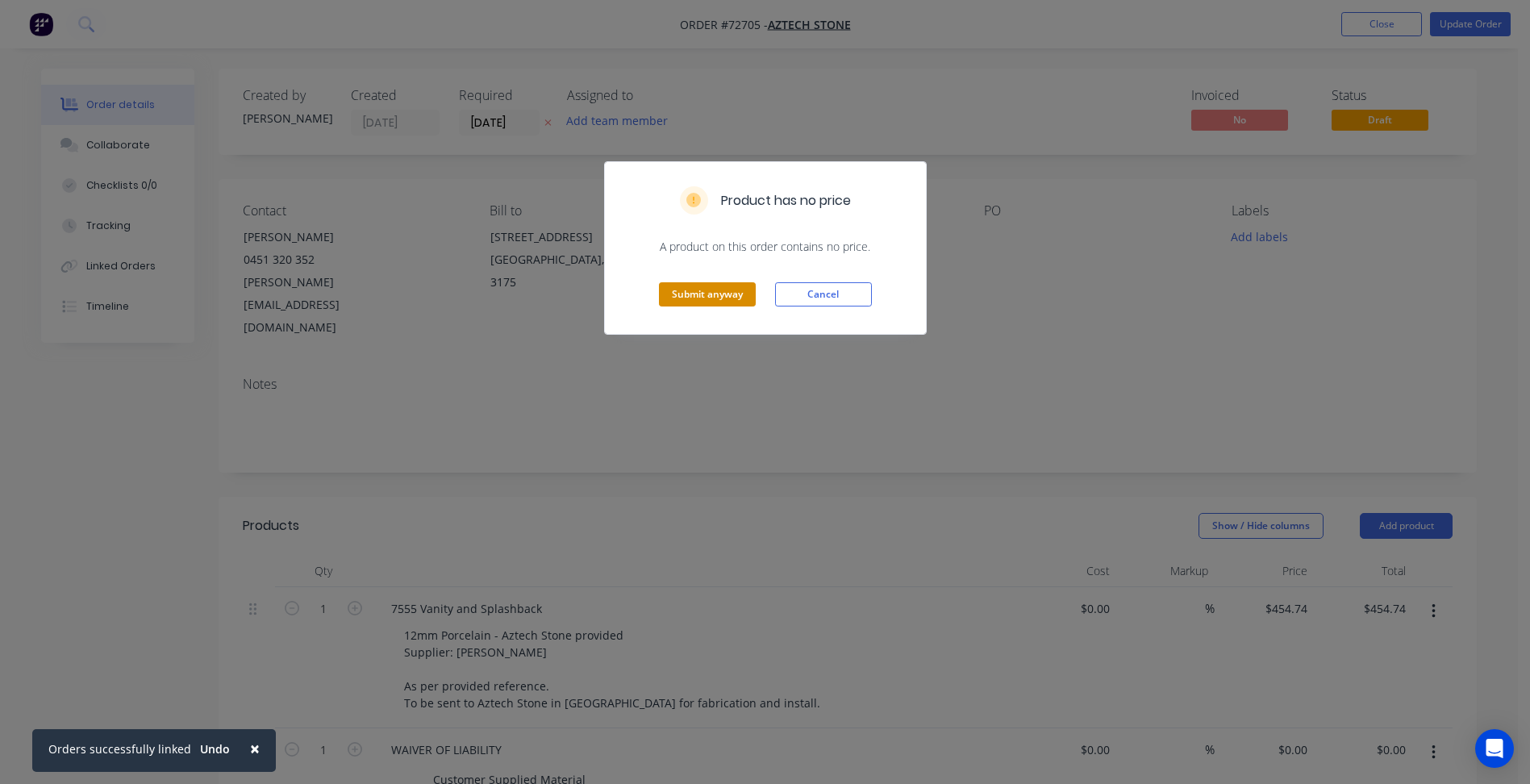
click at [706, 288] on button "Submit anyway" at bounding box center [707, 294] width 97 height 24
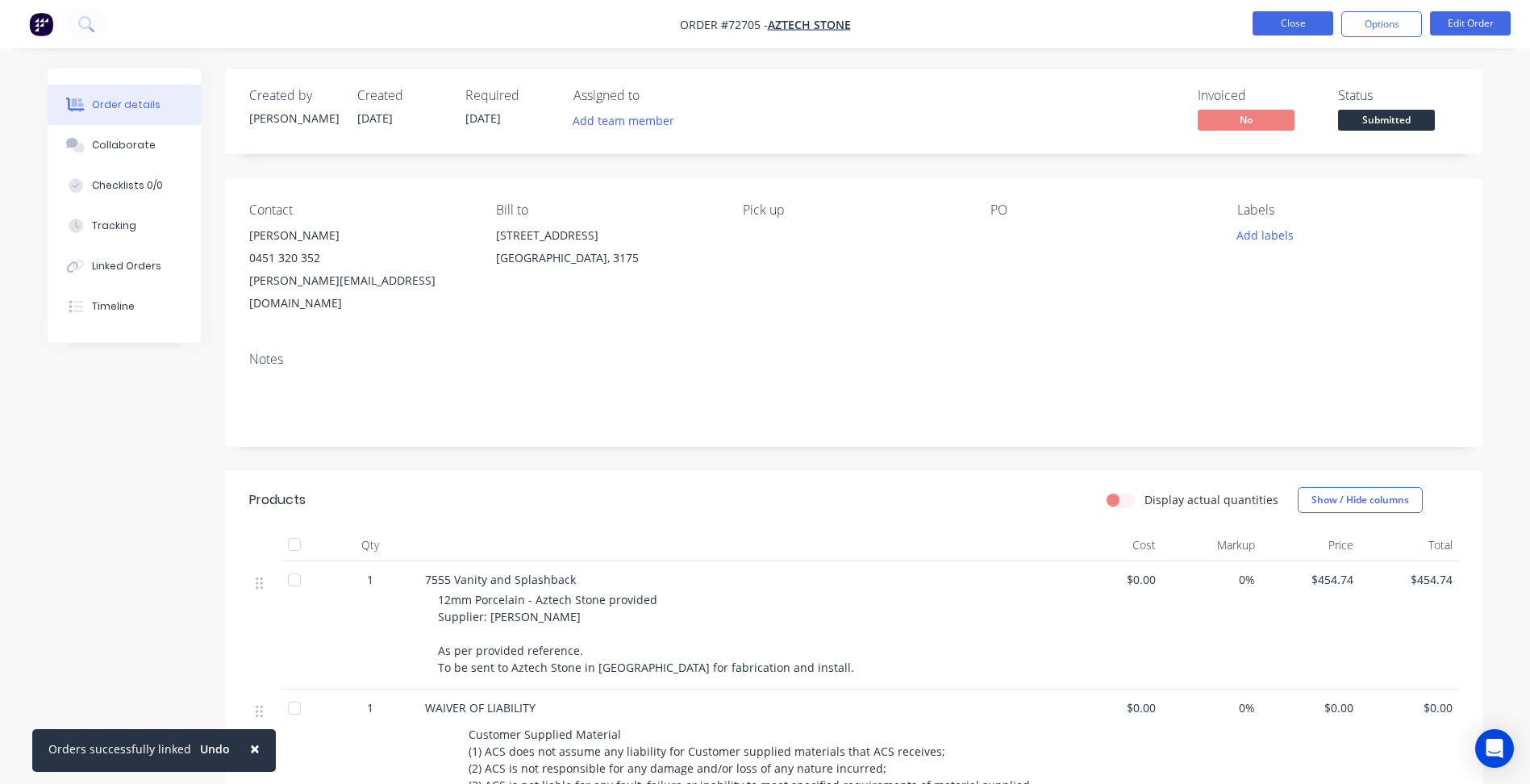
click at [1291, 26] on button "Close" at bounding box center [1293, 23] width 80 height 24
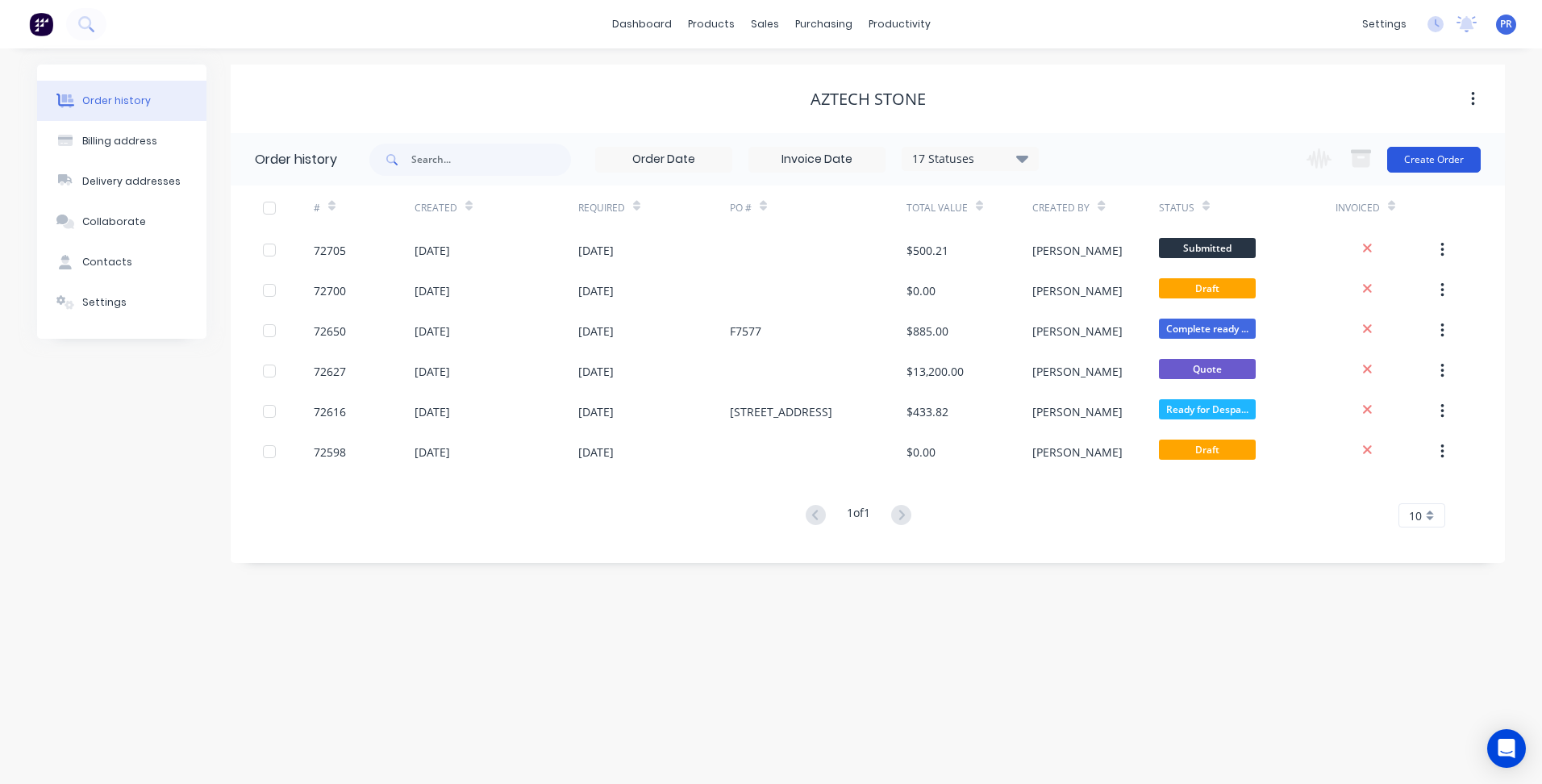
click at [1417, 160] on button "Create Order" at bounding box center [1434, 160] width 93 height 26
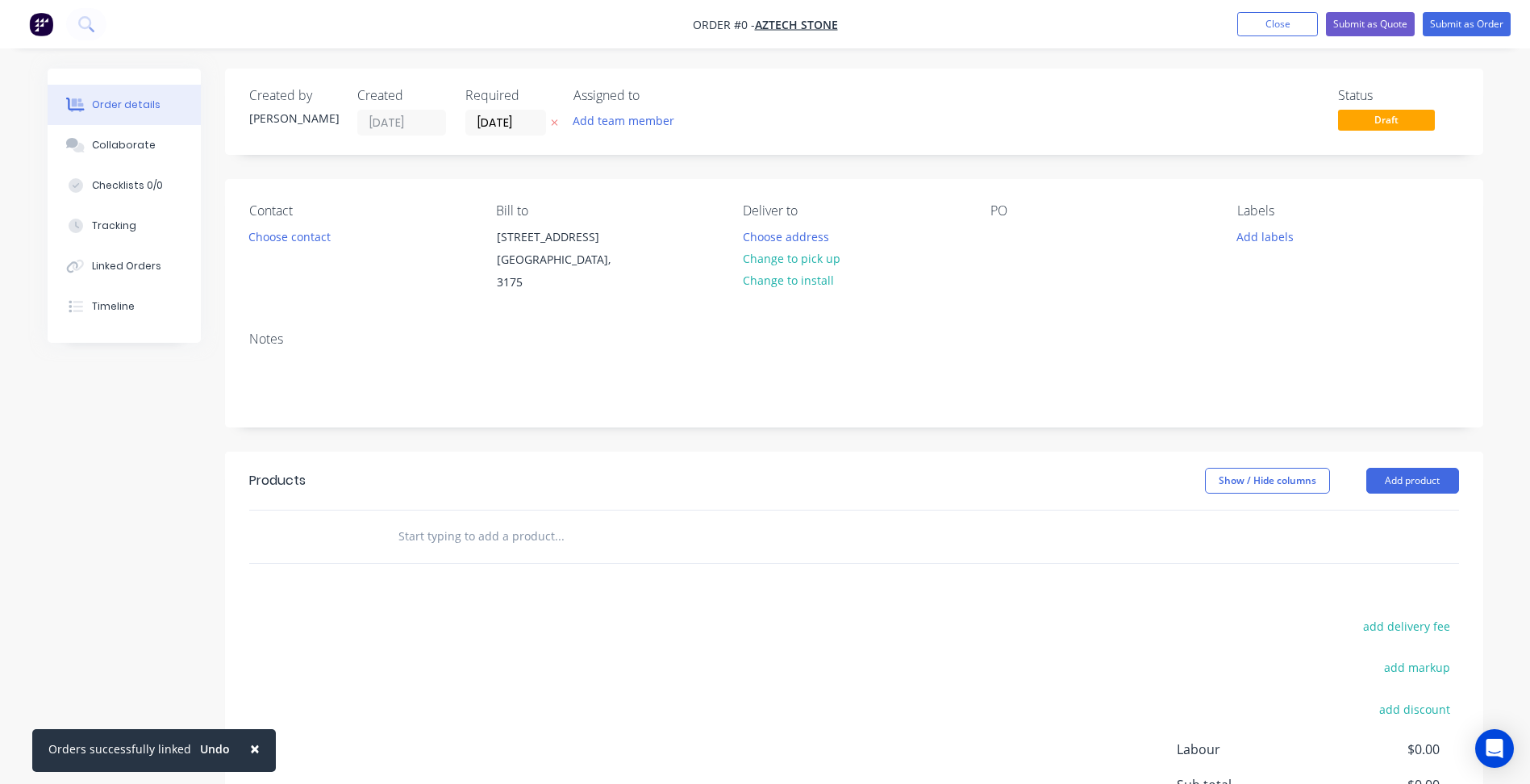
click at [1287, 15] on button "Close" at bounding box center [1278, 24] width 80 height 24
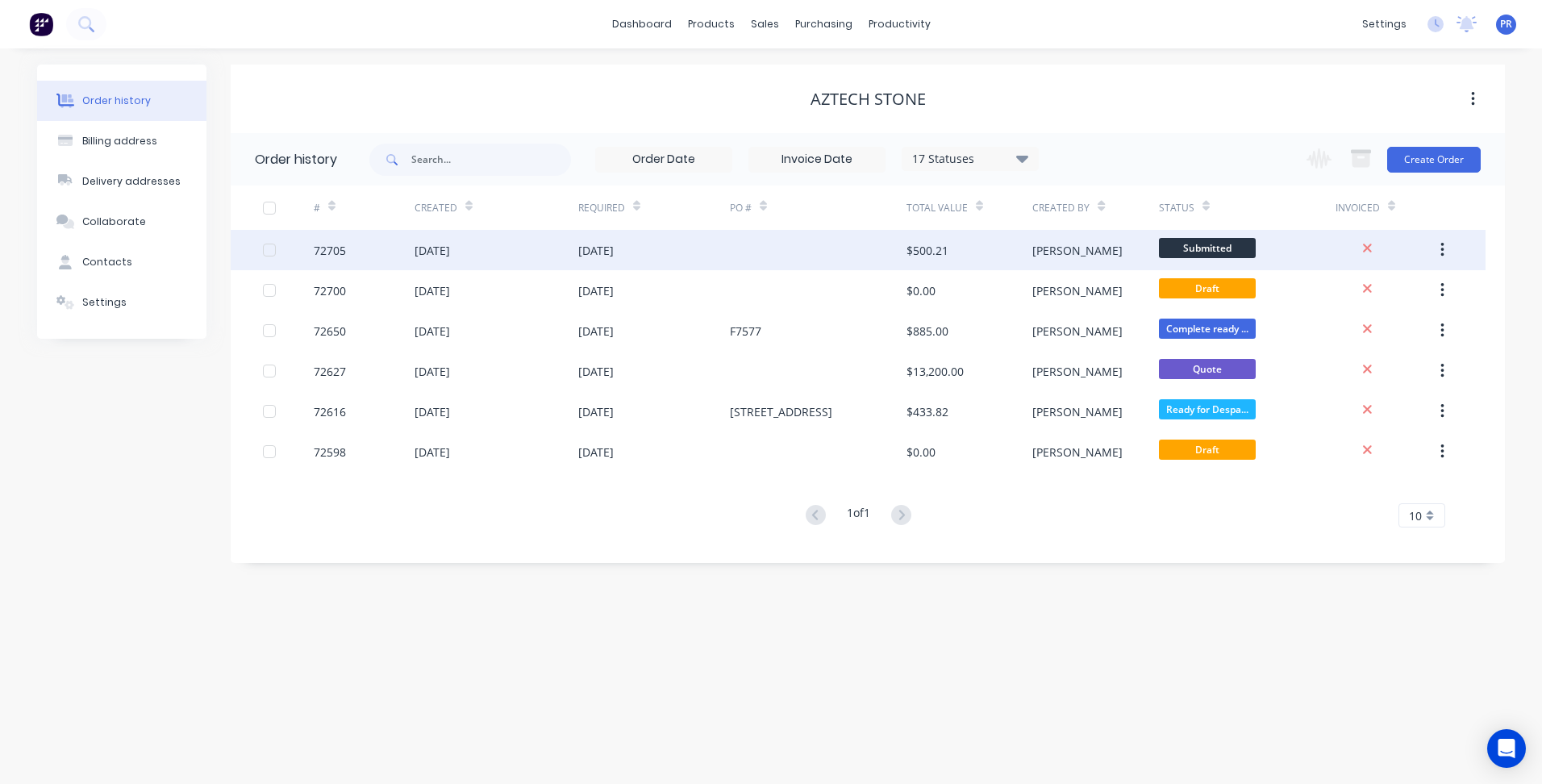
click at [1228, 247] on span "Submitted" at bounding box center [1207, 248] width 97 height 20
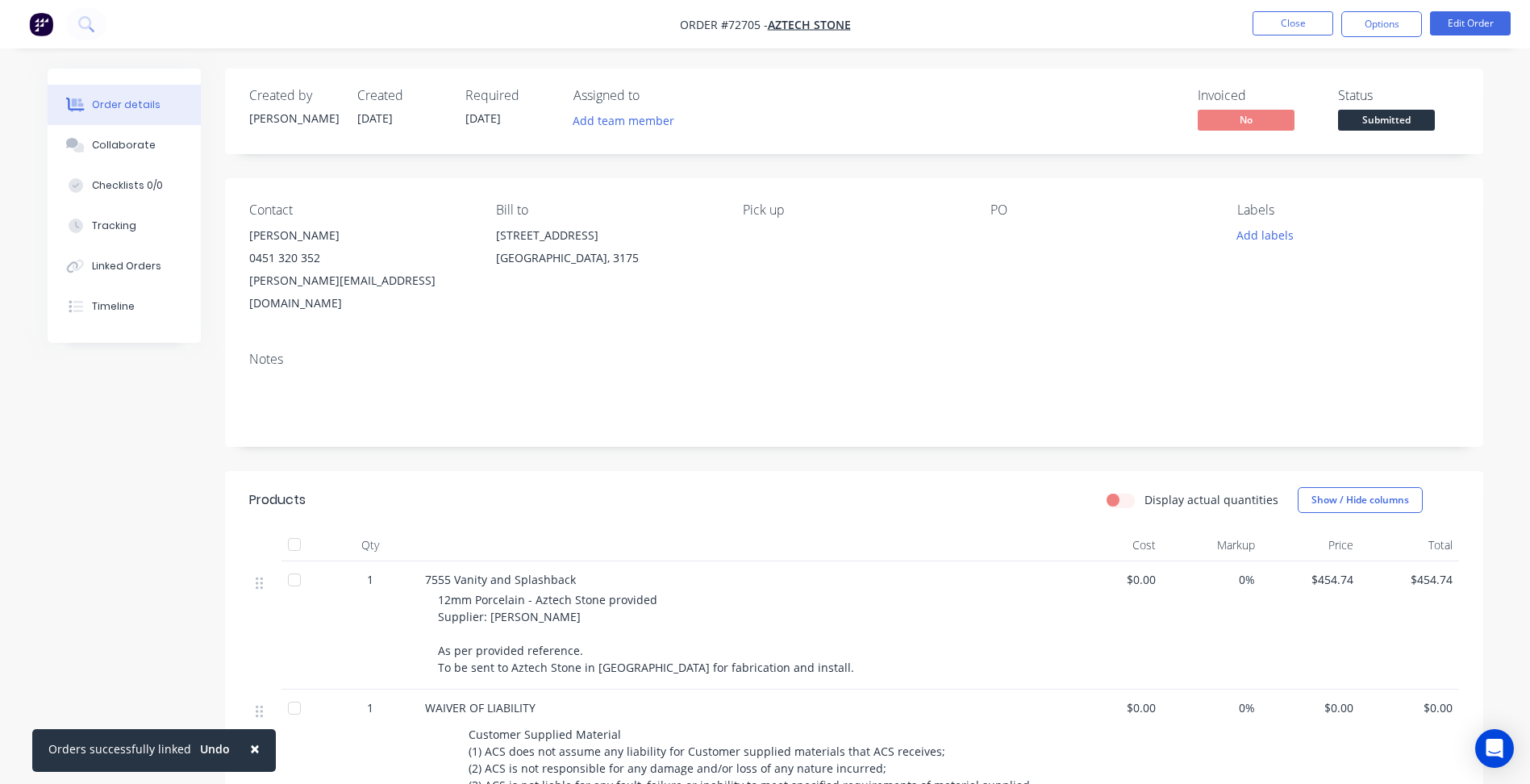
click at [1381, 110] on span "Submitted" at bounding box center [1387, 120] width 97 height 20
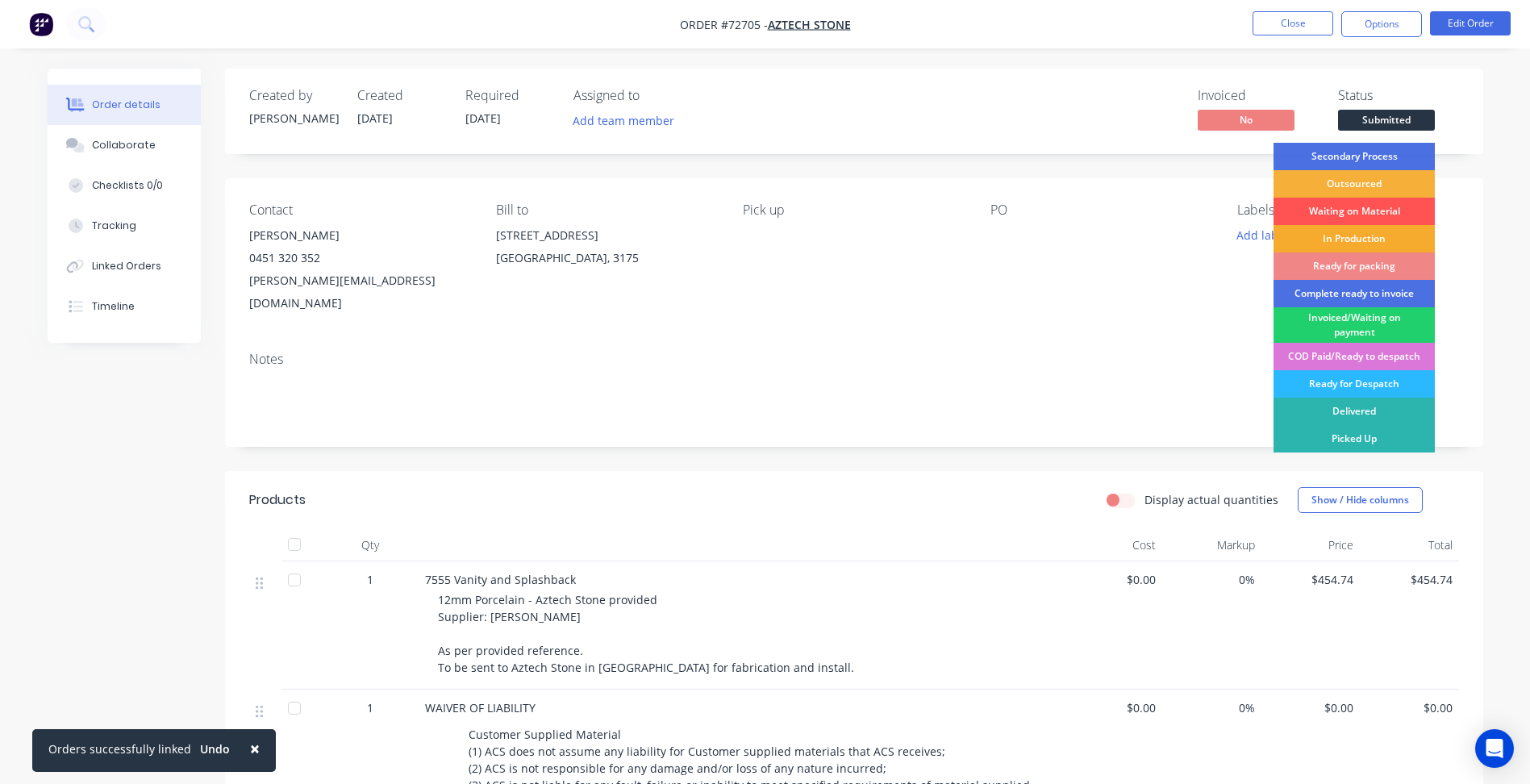
click at [1346, 230] on div "In Production" at bounding box center [1355, 238] width 162 height 27
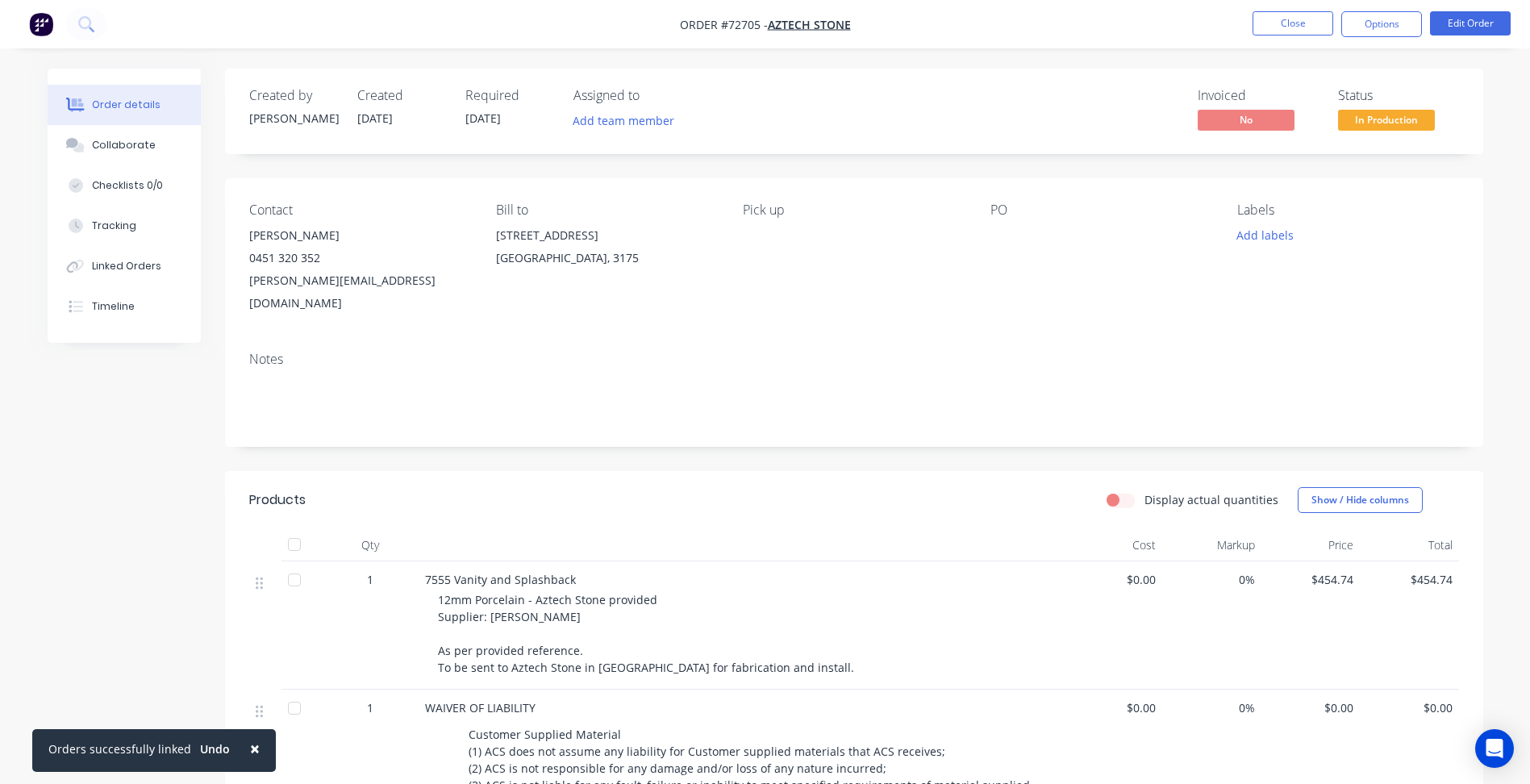
click at [1164, 298] on div "Contact [PERSON_NAME] [PHONE_NUMBER] [PERSON_NAME][EMAIL_ADDRESS][DOMAIN_NAME] …" at bounding box center [854, 259] width 1259 height 161
click at [1259, 238] on button "Add labels" at bounding box center [1265, 235] width 74 height 22
click at [1185, 310] on div "Contact [PERSON_NAME] [PHONE_NUMBER] [PERSON_NAME][EMAIL_ADDRESS][DOMAIN_NAME] …" at bounding box center [854, 259] width 1259 height 161
click at [1290, 17] on button "Close" at bounding box center [1293, 23] width 80 height 24
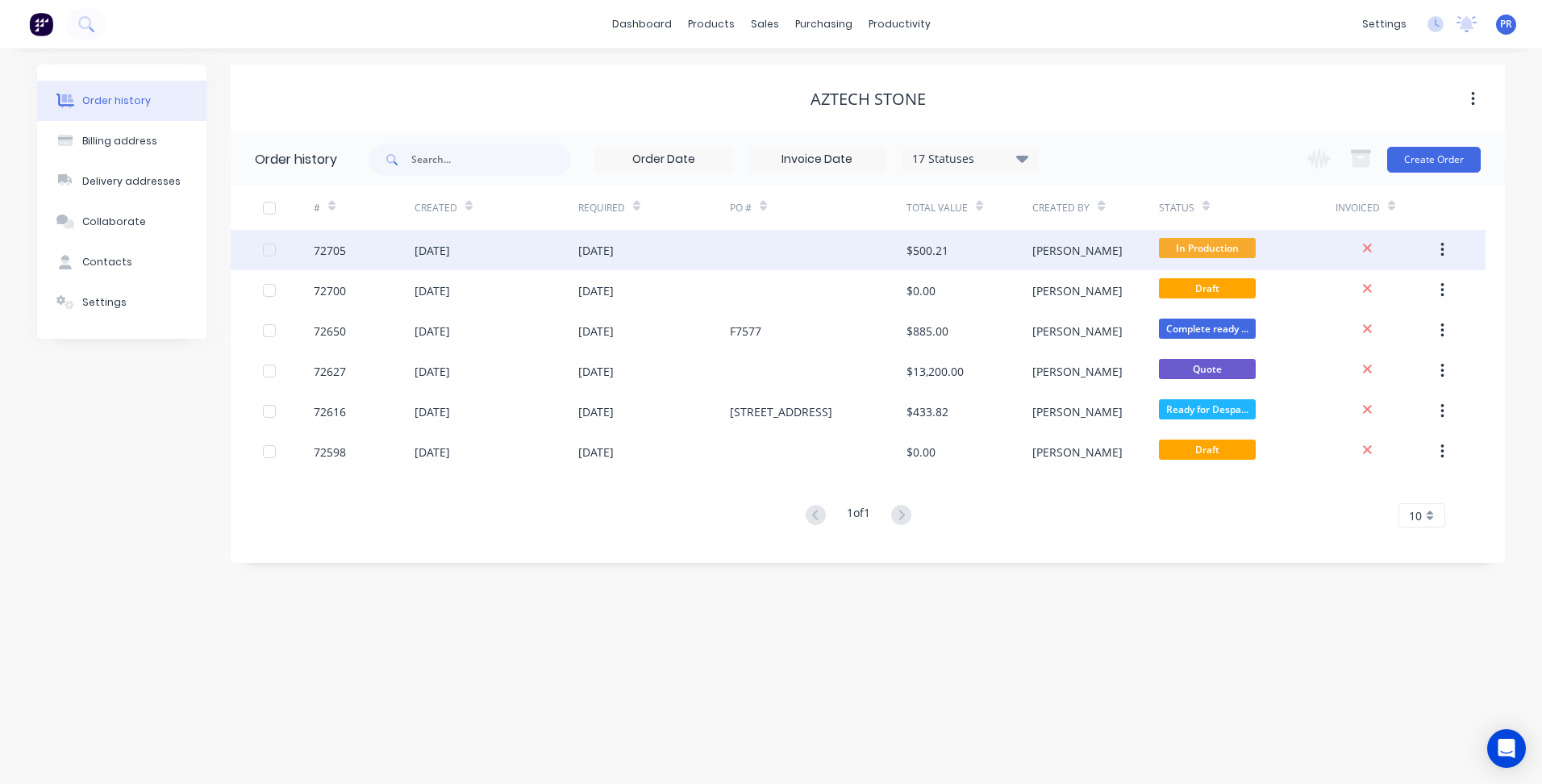
click at [1112, 244] on div "[PERSON_NAME]" at bounding box center [1096, 250] width 126 height 40
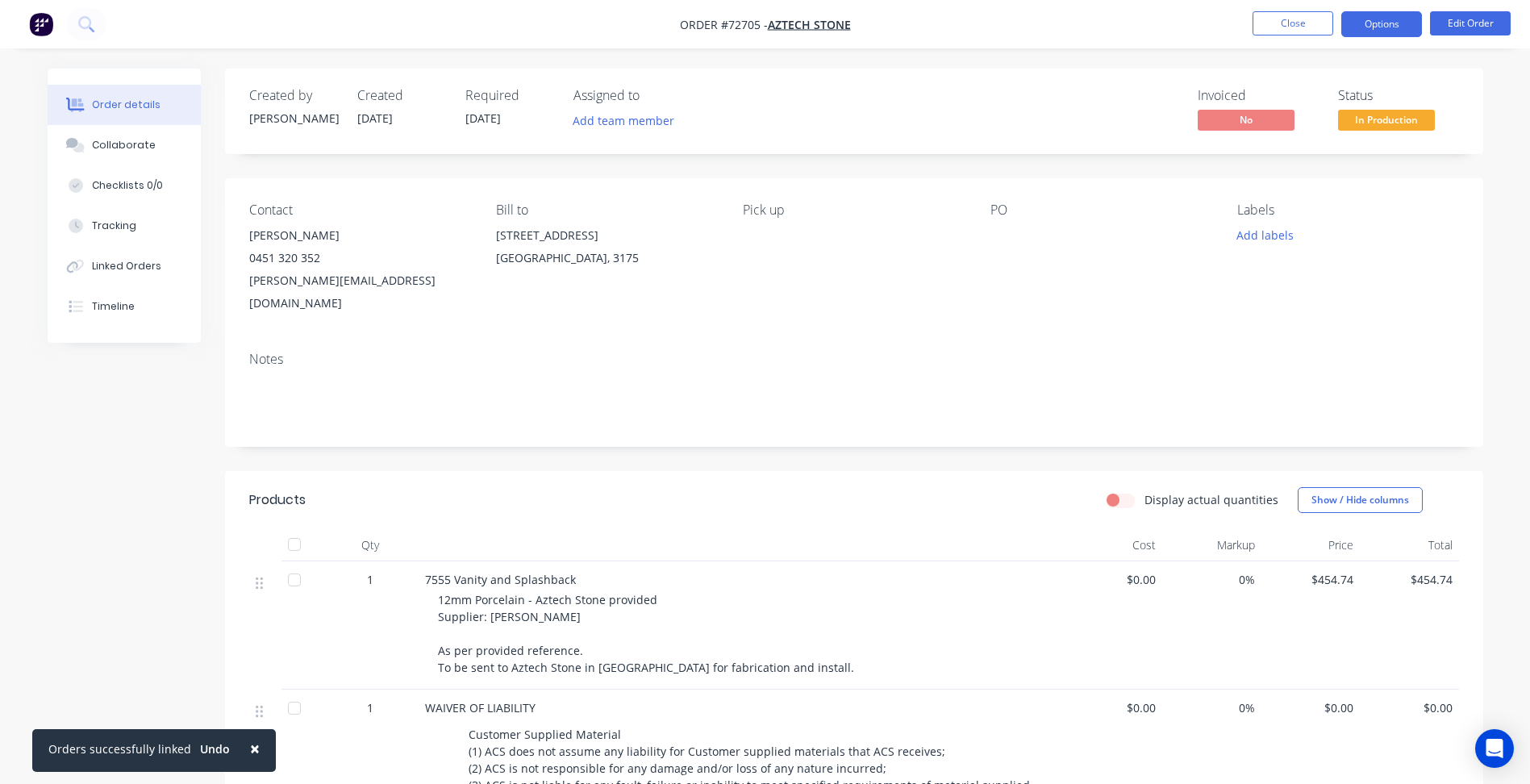
click at [1404, 19] on button "Options" at bounding box center [1382, 24] width 80 height 26
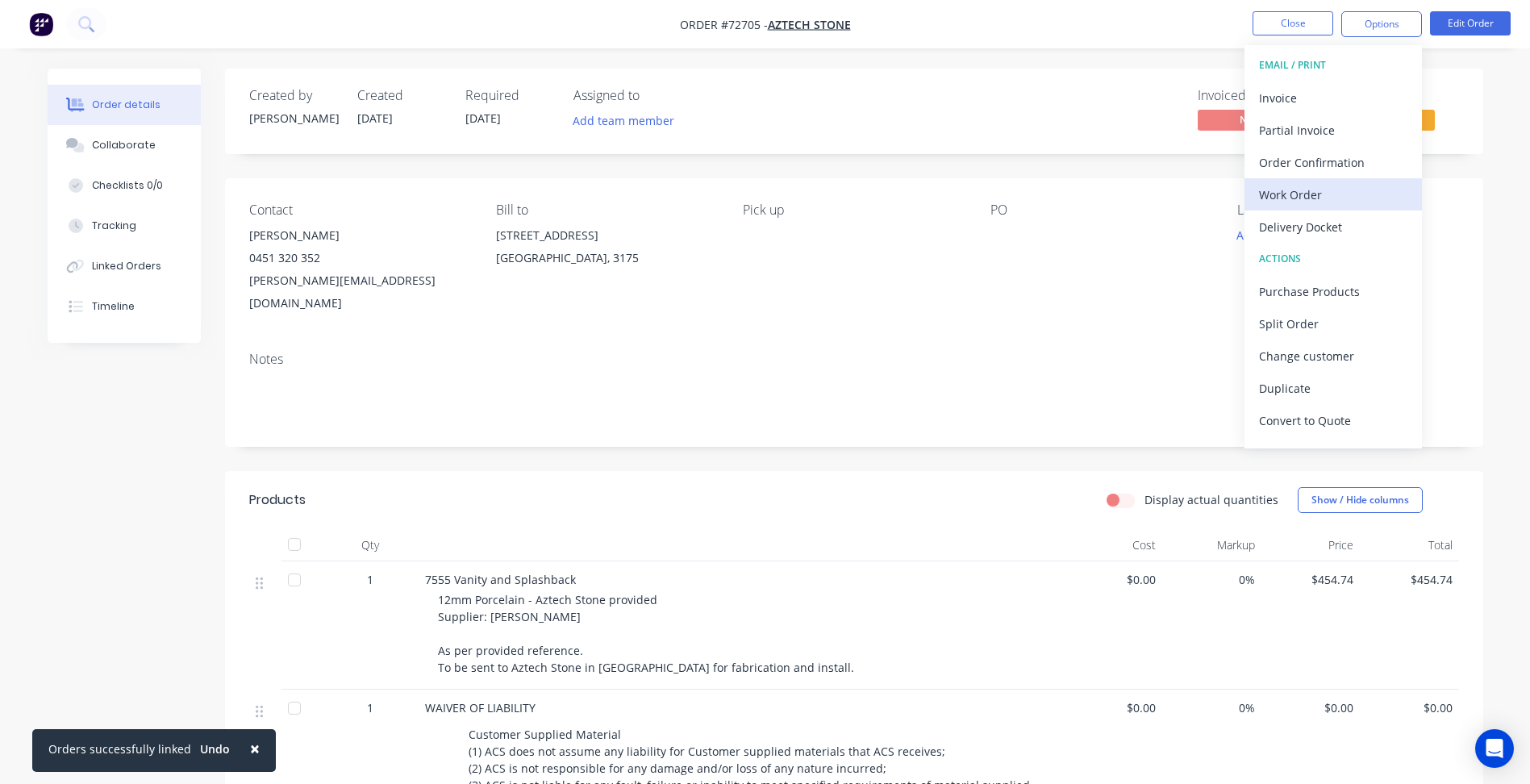
click at [1333, 197] on div "Work Order" at bounding box center [1333, 195] width 148 height 24
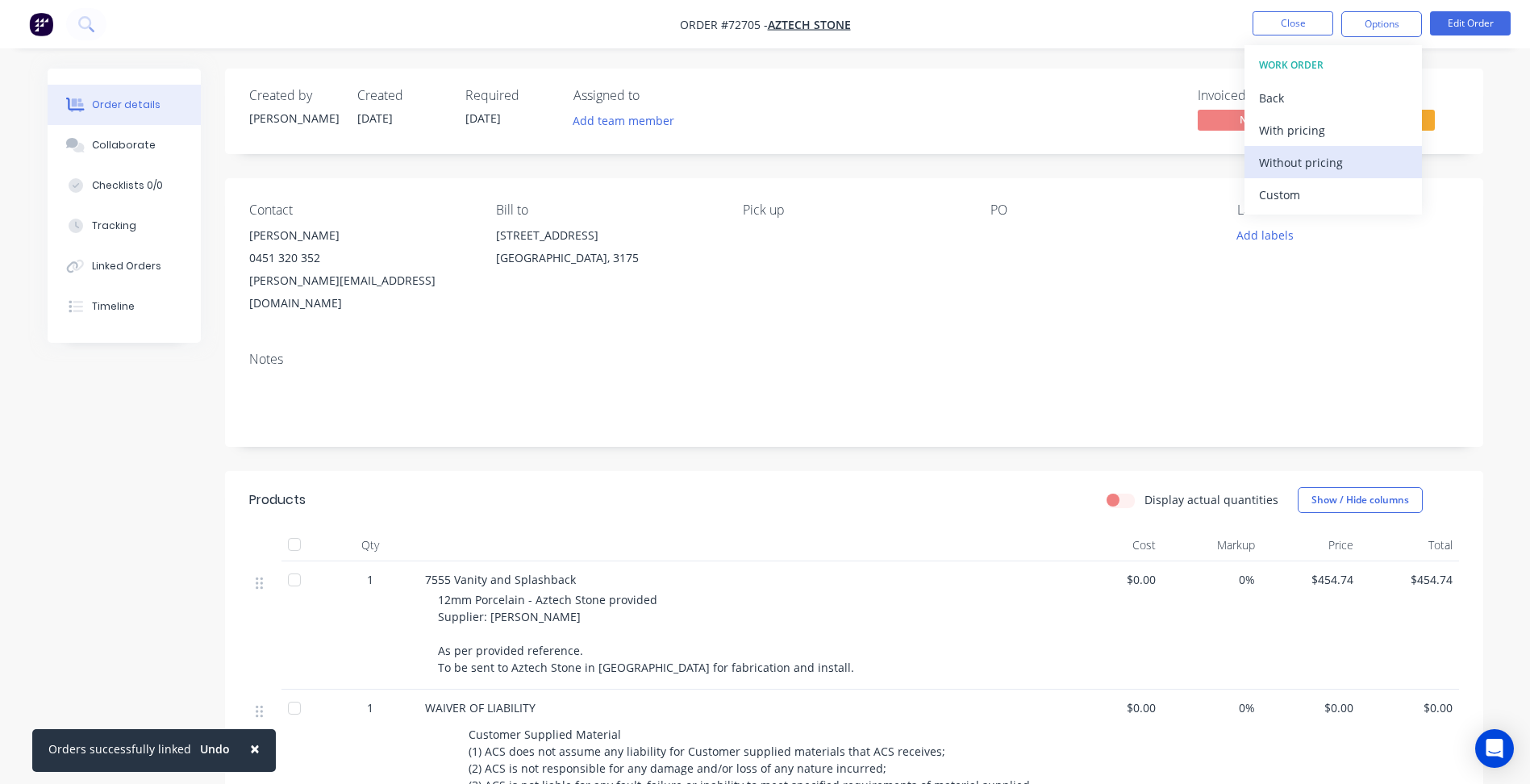
click at [1303, 160] on div "Without pricing" at bounding box center [1333, 163] width 148 height 24
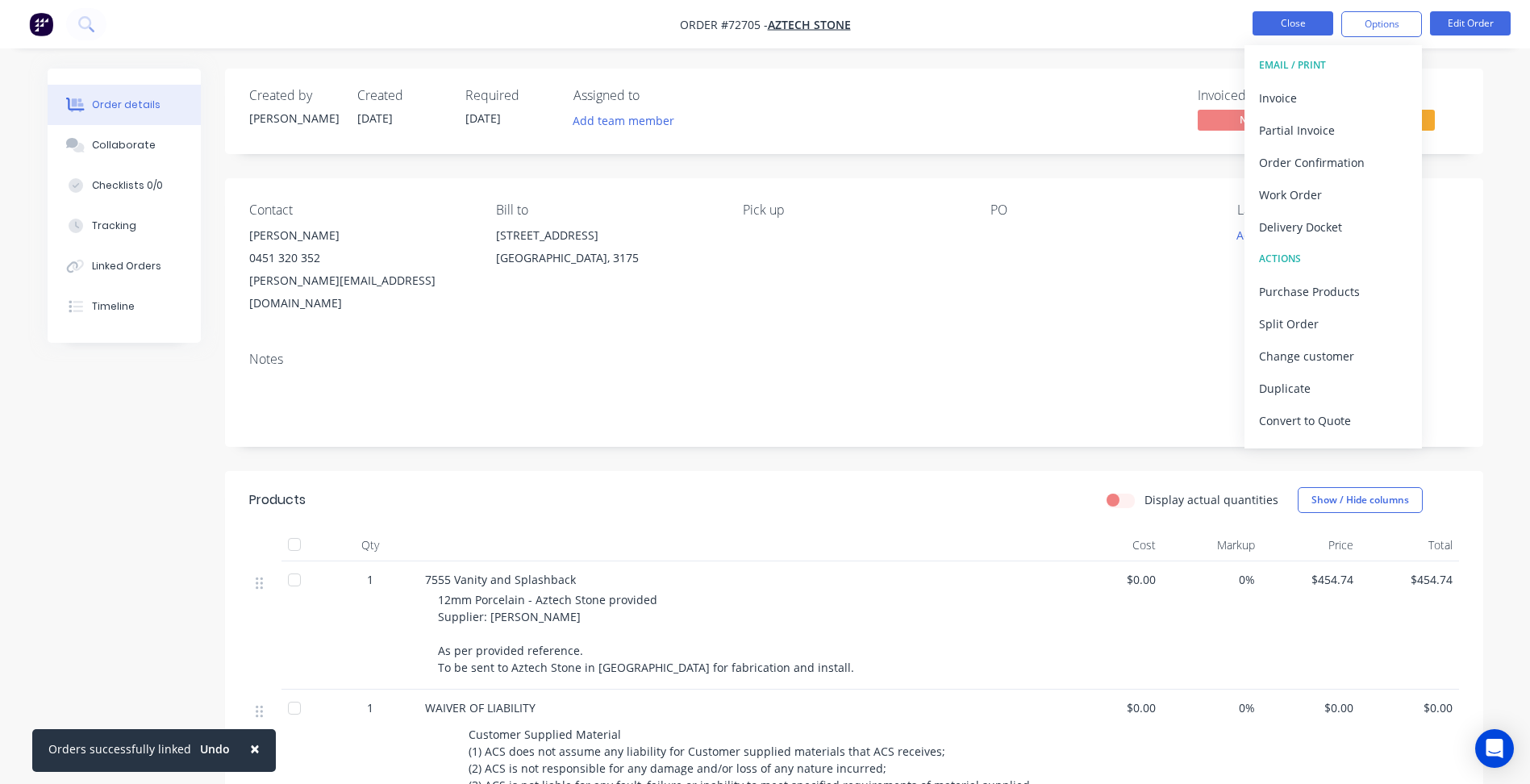
click at [1287, 20] on button "Close" at bounding box center [1293, 23] width 80 height 24
